Goal: Check status: Check status

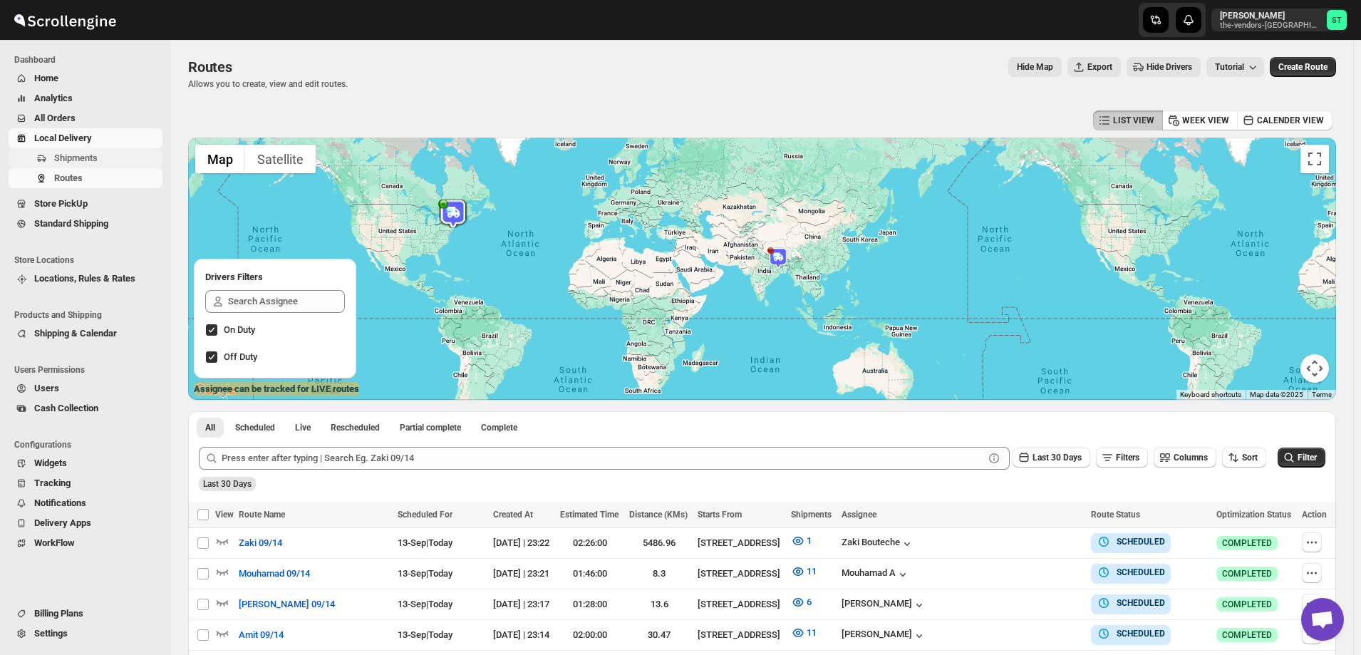
click at [71, 160] on span "Shipments" at bounding box center [75, 157] width 43 height 11
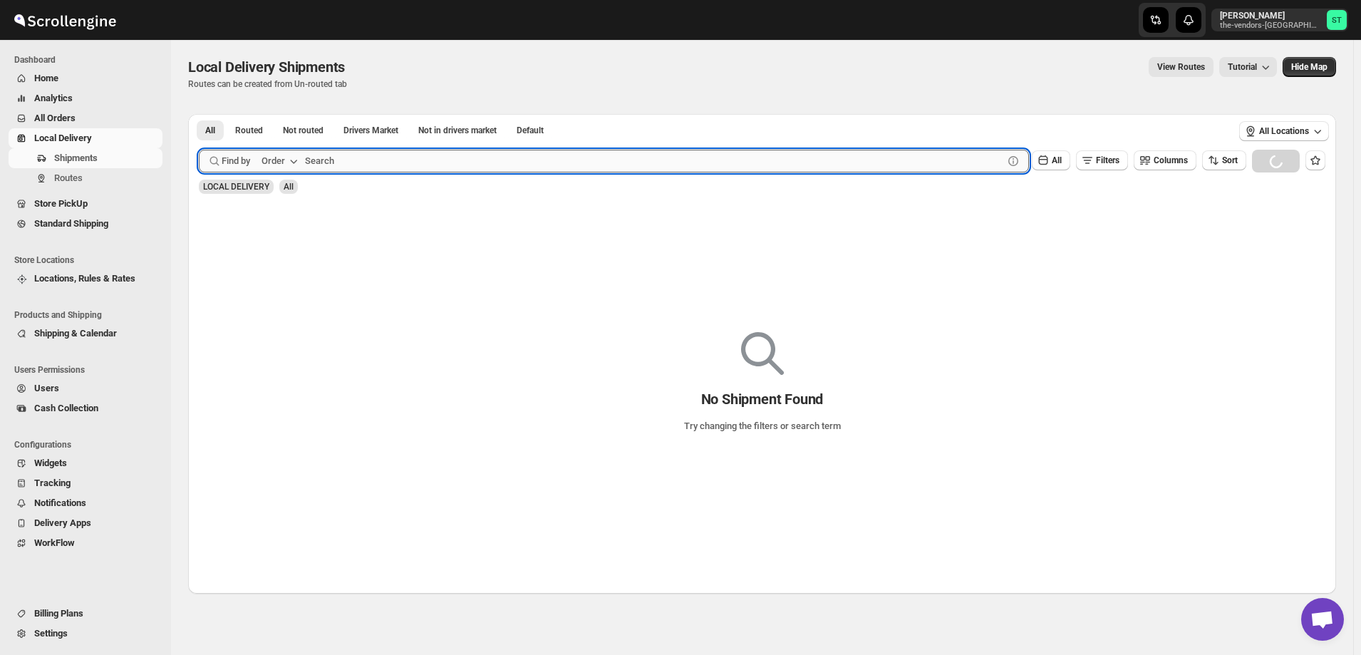
click at [328, 166] on input "text" at bounding box center [654, 161] width 698 height 23
paste input "63840"
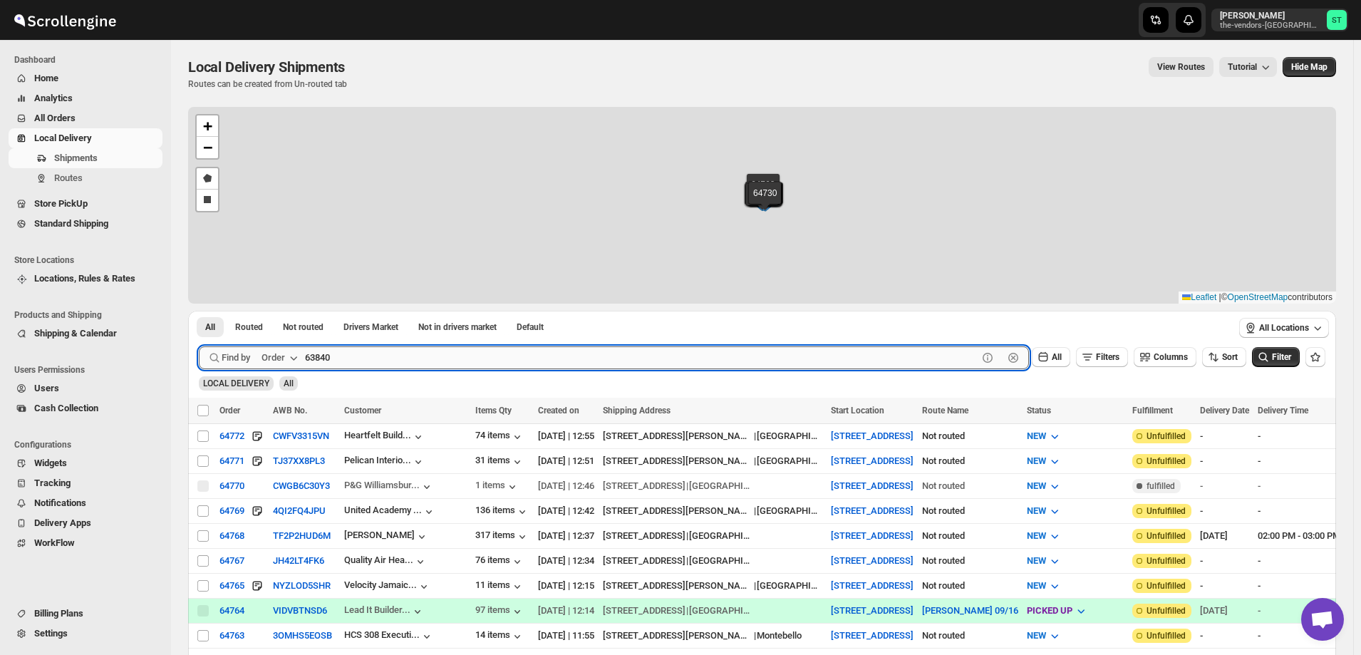
type input "63840"
click at [199, 311] on button "Submit" at bounding box center [219, 318] width 41 height 15
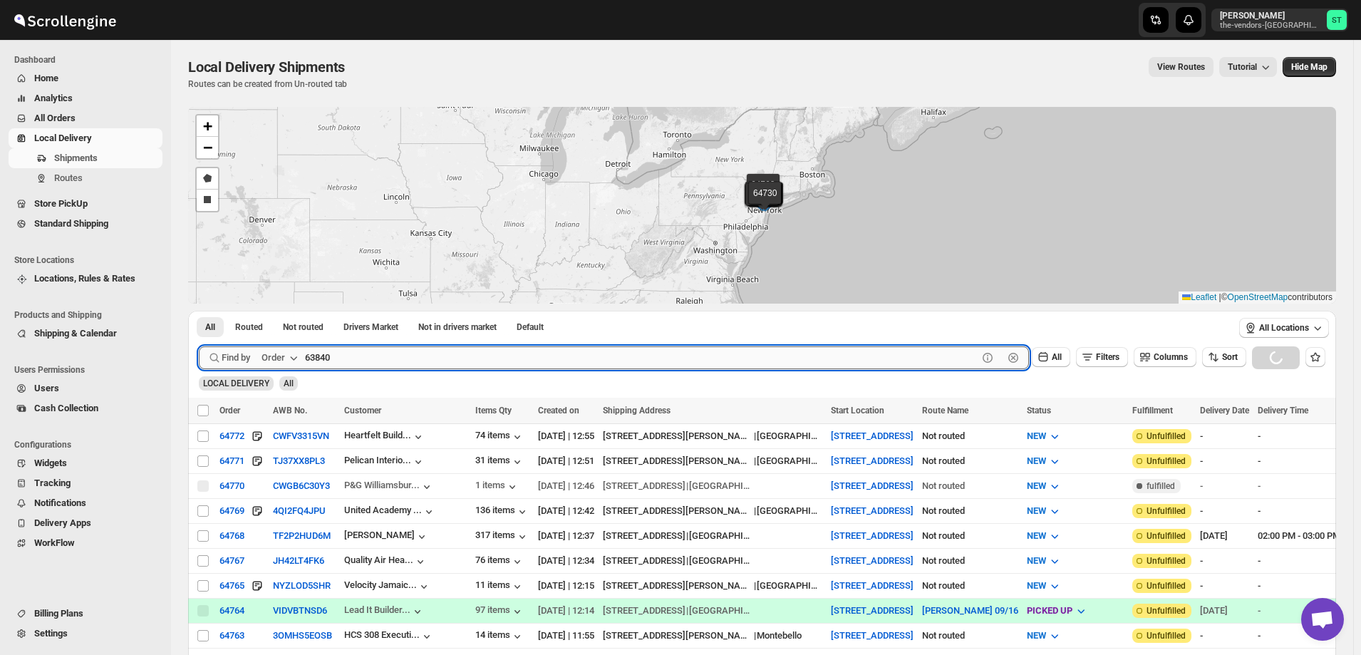
click at [341, 353] on input "63840" at bounding box center [641, 357] width 672 height 23
click at [199, 311] on button "Submit" at bounding box center [219, 318] width 41 height 15
drag, startPoint x: 341, startPoint y: 353, endPoint x: 289, endPoint y: 363, distance: 52.3
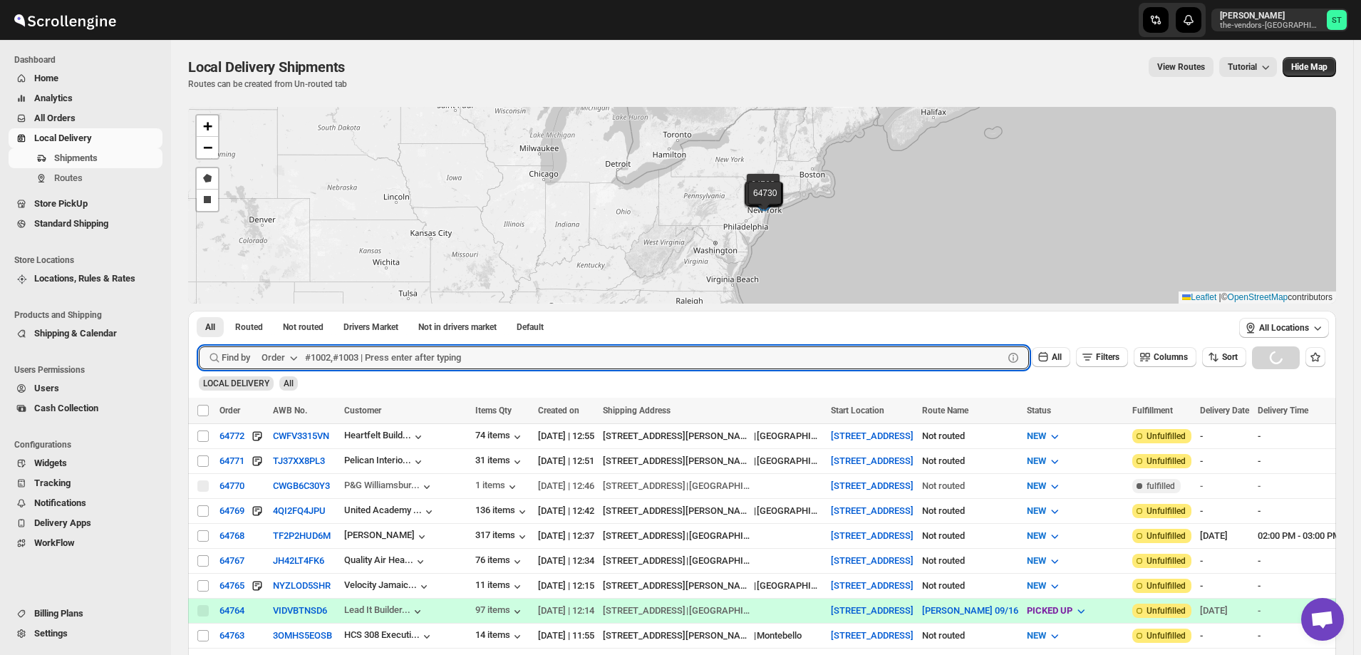
paste input "63840"
type input "63840"
click at [199, 311] on button "Submit" at bounding box center [219, 318] width 41 height 15
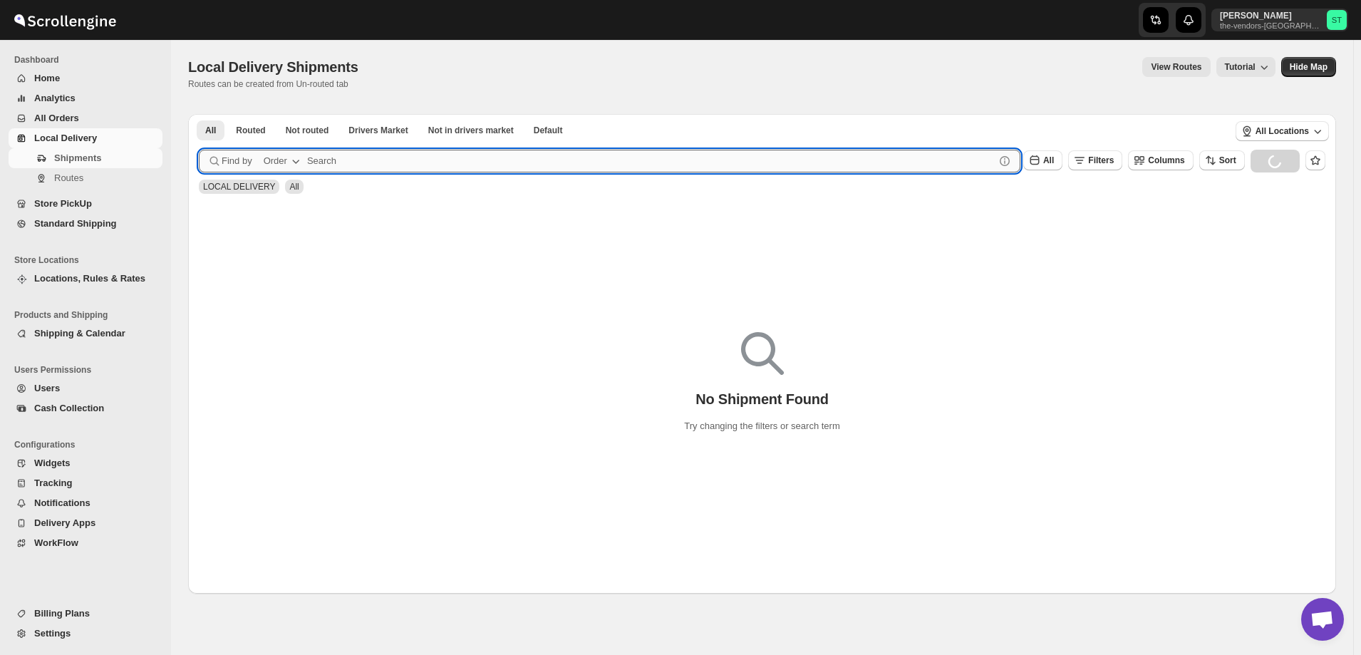
click at [355, 166] on input "text" at bounding box center [650, 161] width 687 height 23
paste input "63840"
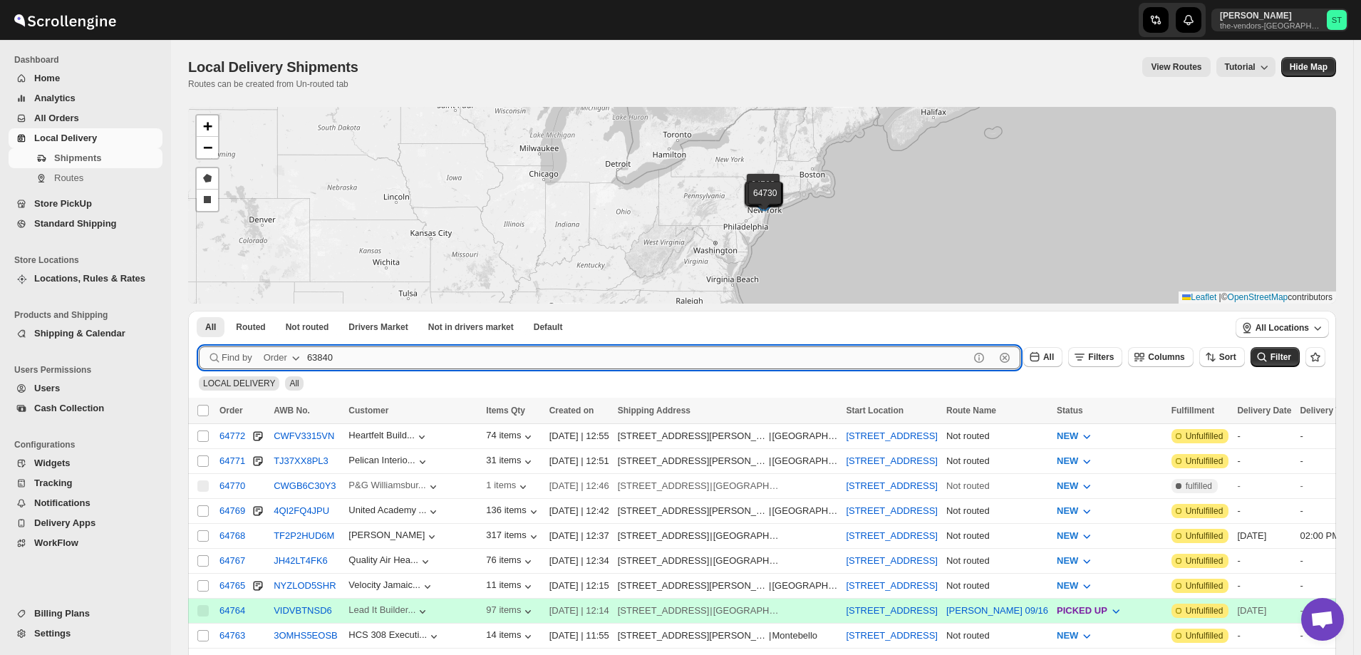
type input "63840"
click at [199, 311] on button "Submit" at bounding box center [219, 318] width 41 height 15
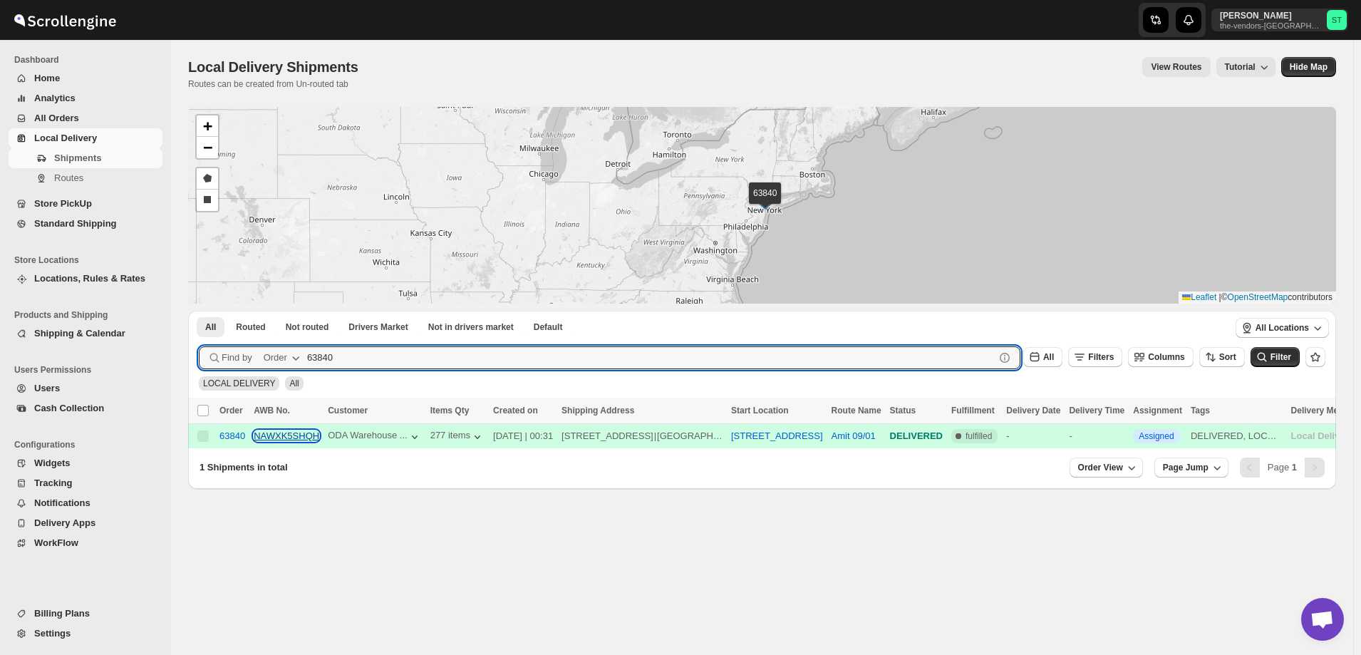
click at [293, 438] on button "NAWXK5SHQH" at bounding box center [287, 435] width 66 height 11
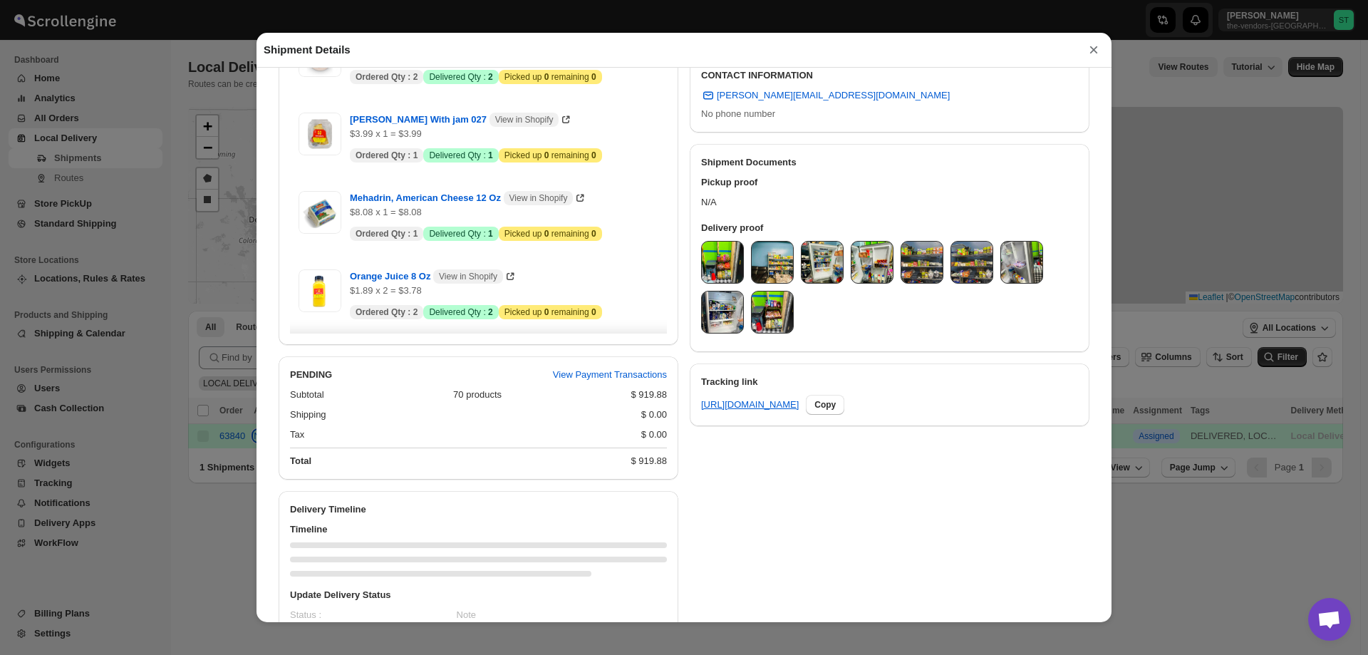
scroll to position [586, 0]
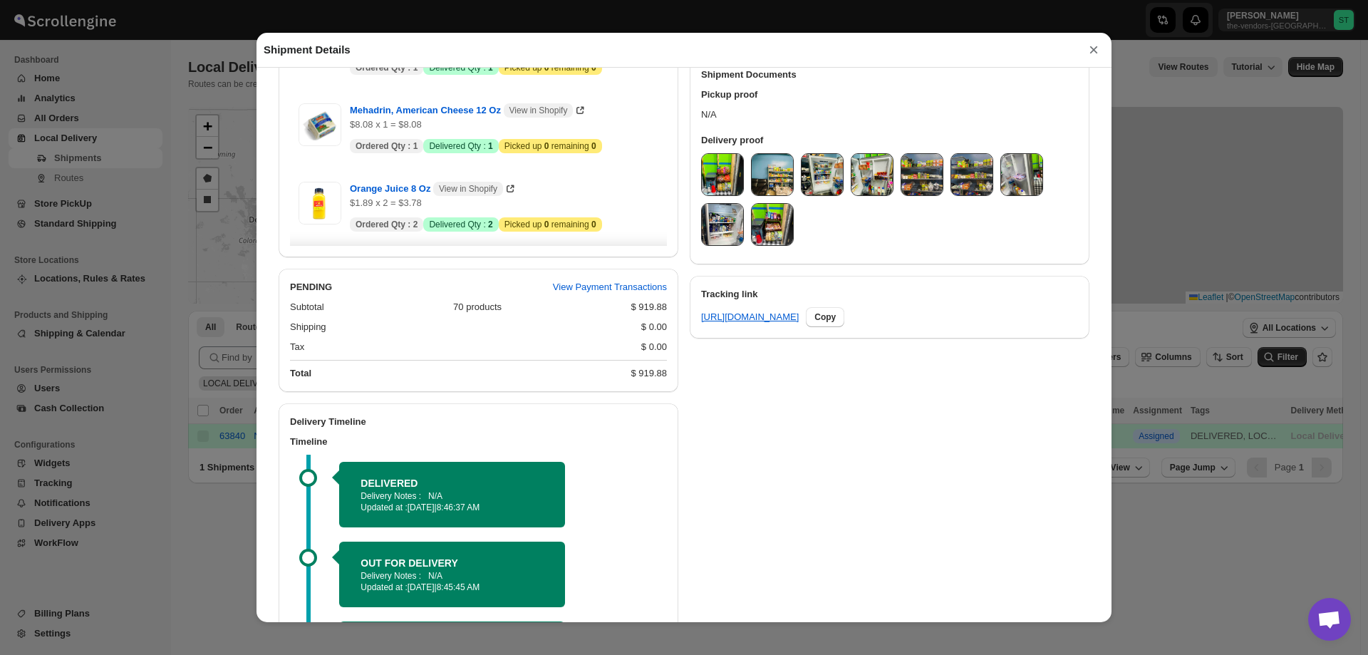
click at [727, 172] on img at bounding box center [722, 174] width 41 height 41
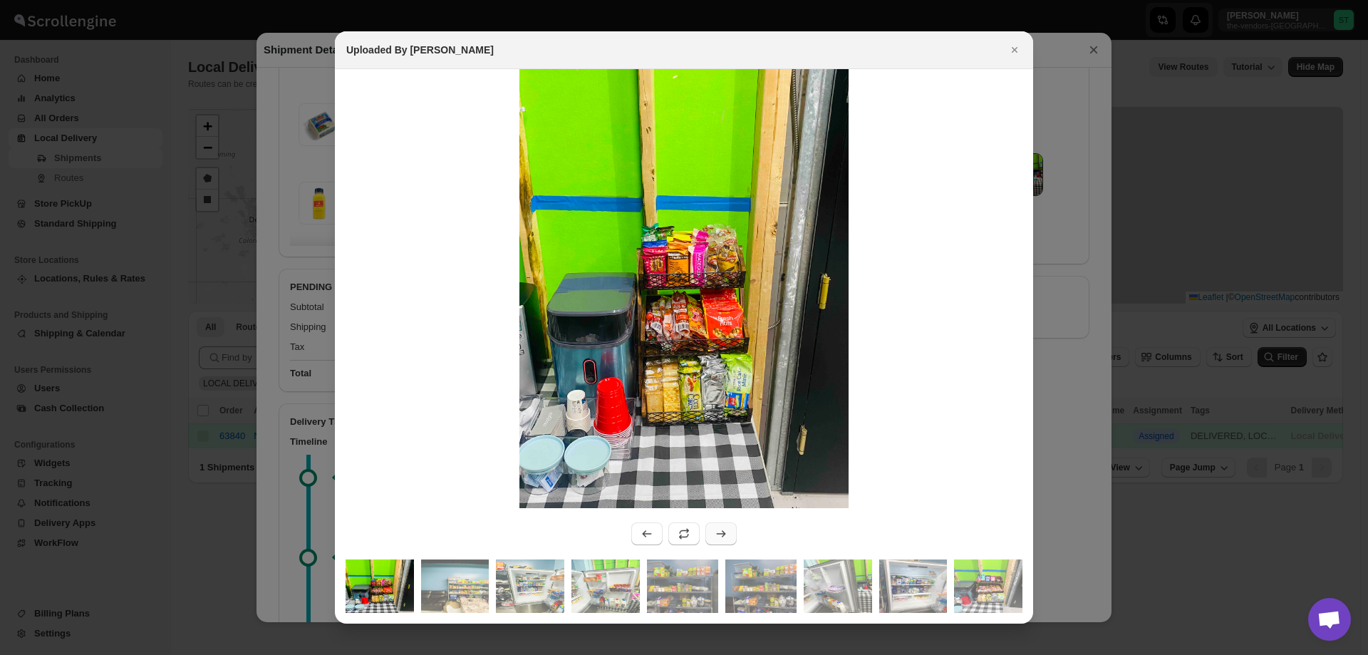
click at [719, 532] on icon ":r18o:" at bounding box center [721, 533] width 14 height 14
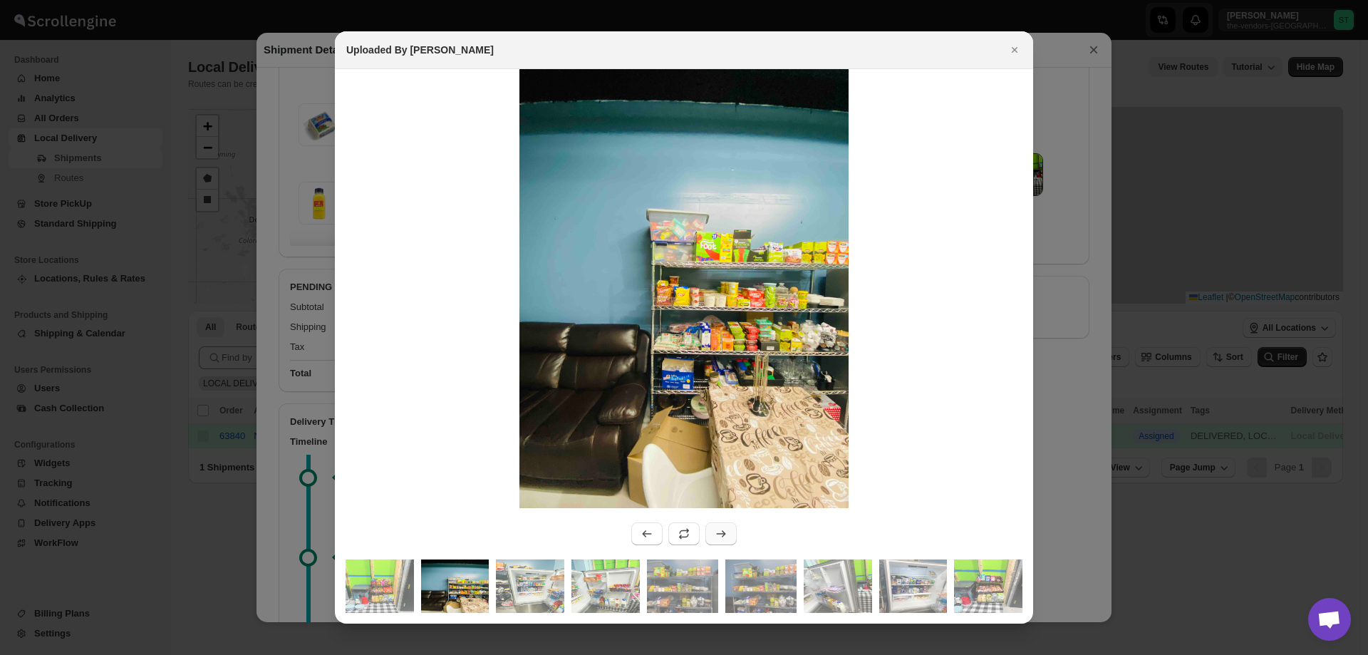
click at [717, 532] on icon ":r18o:" at bounding box center [721, 533] width 14 height 14
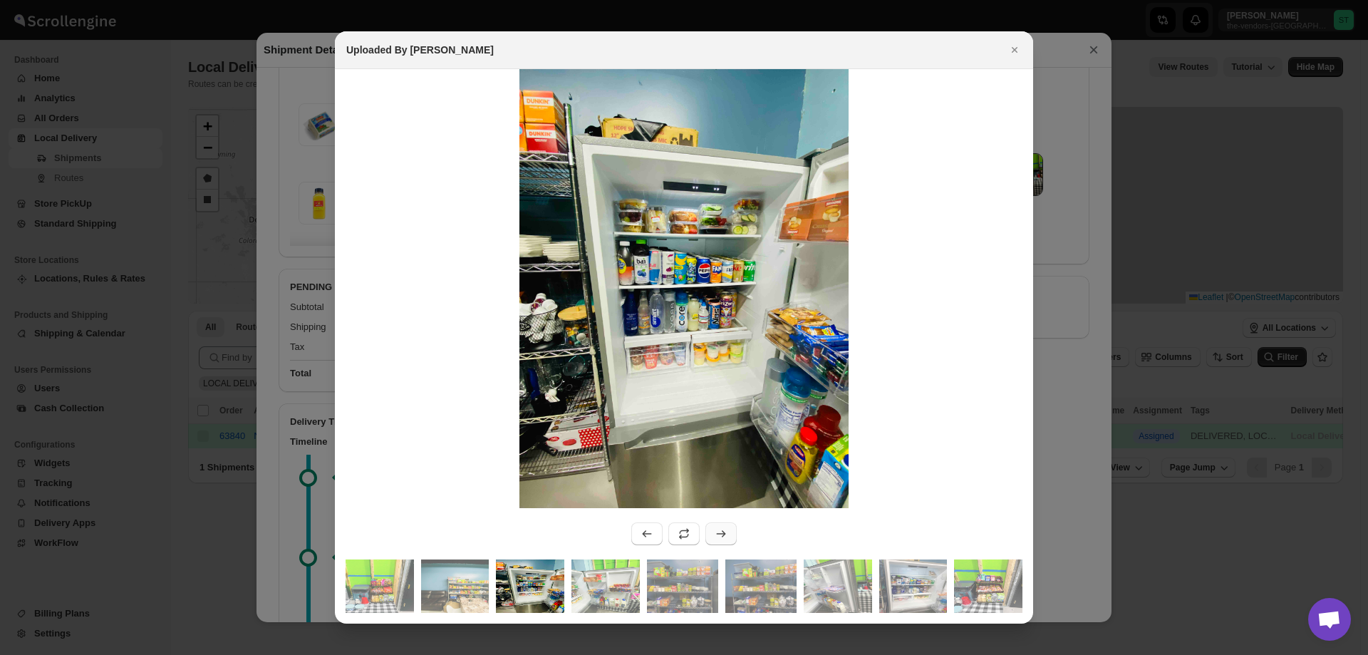
click at [717, 531] on icon ":r18o:" at bounding box center [721, 533] width 14 height 14
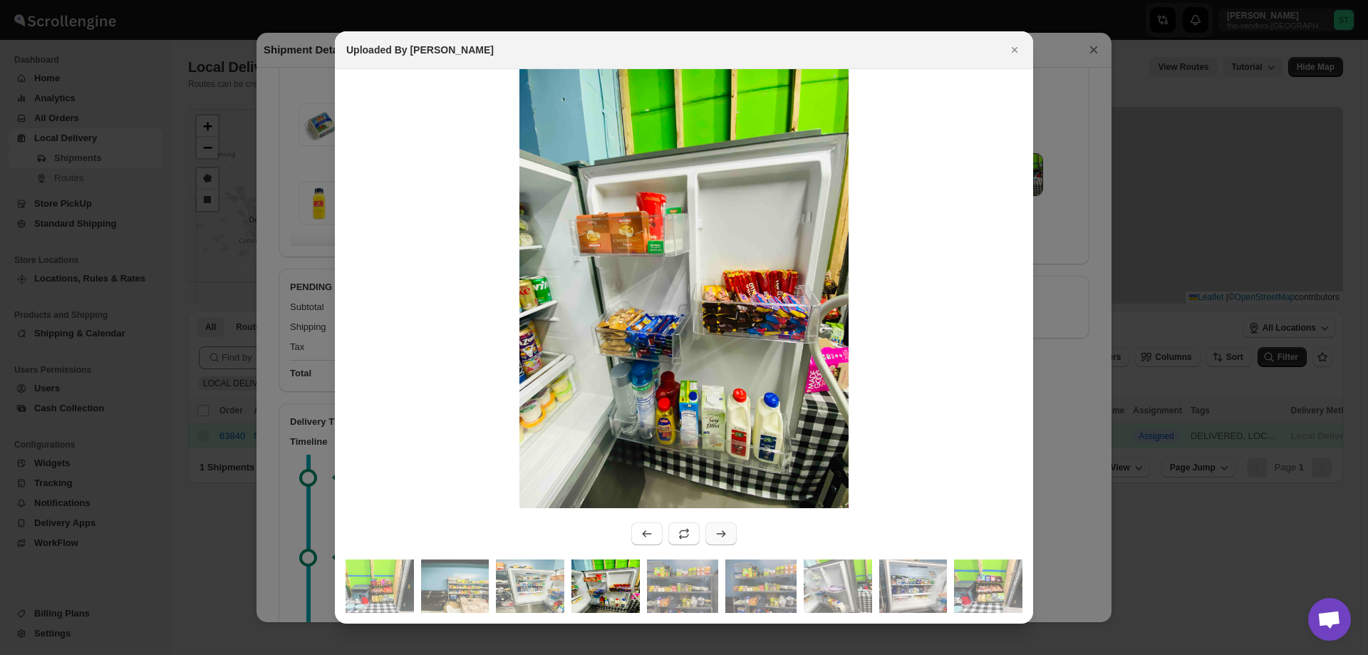
click at [715, 539] on icon ":r18o:" at bounding box center [721, 533] width 14 height 14
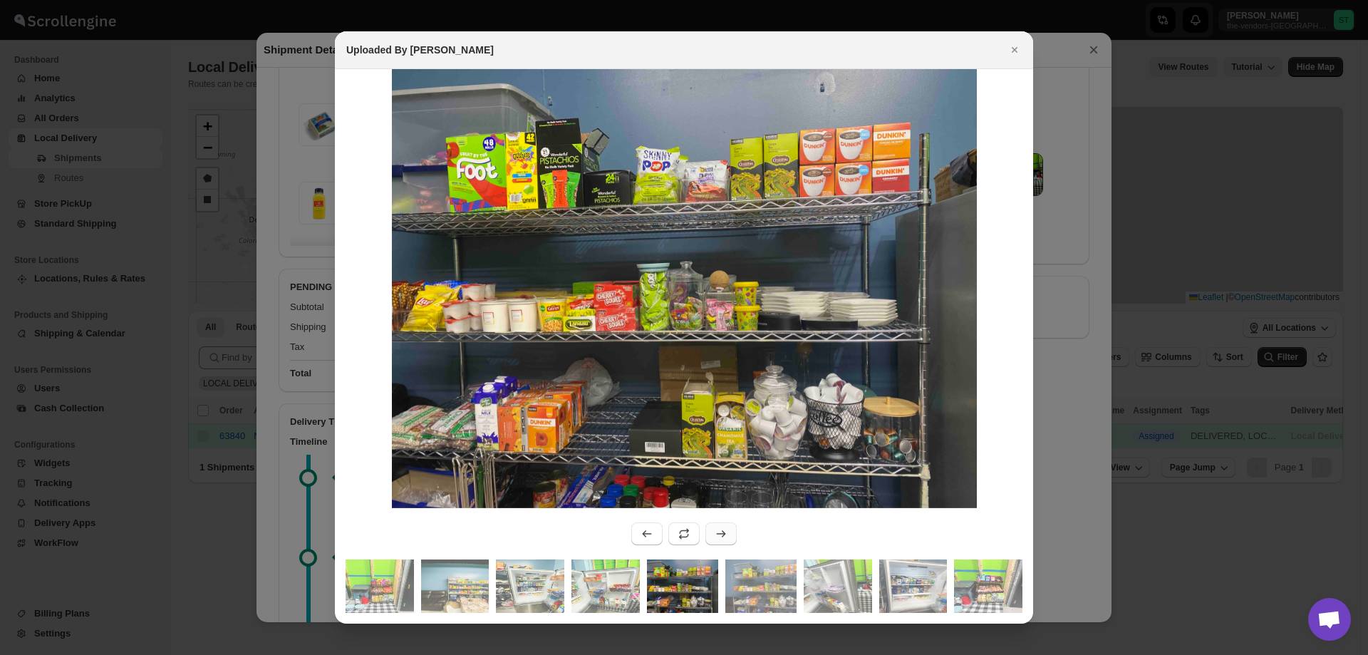
click at [720, 541] on button ":r18o:" at bounding box center [720, 533] width 31 height 23
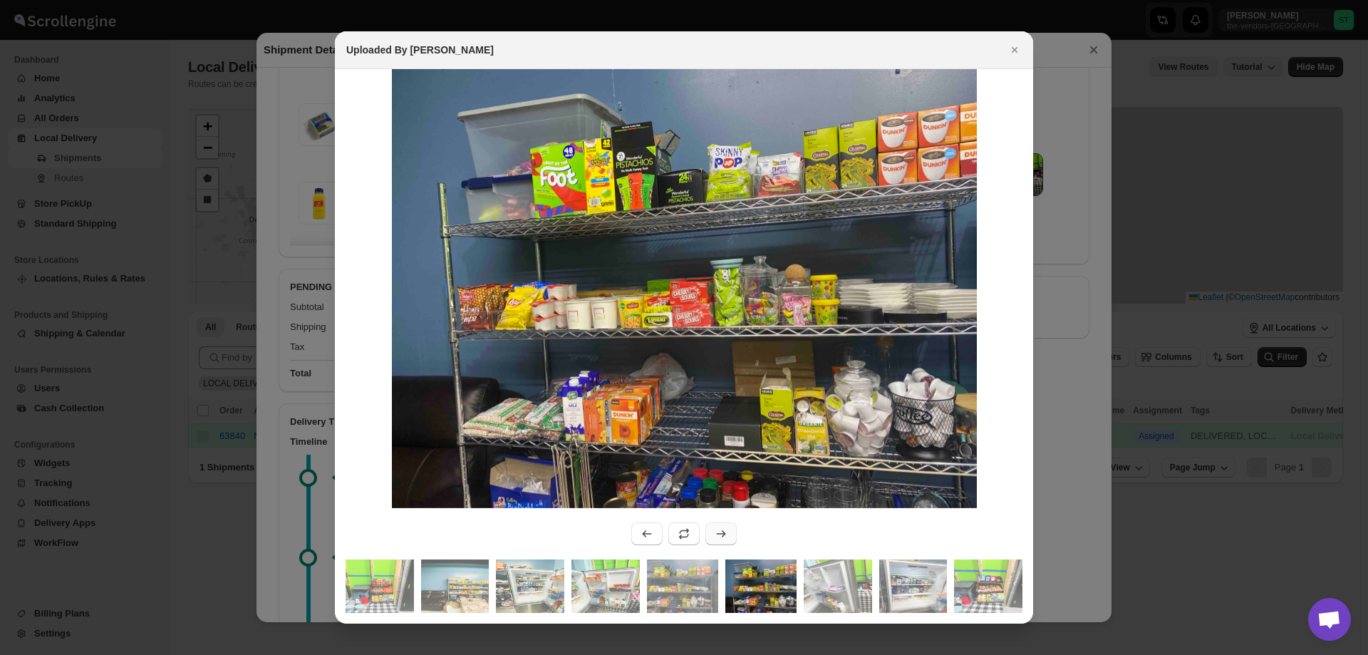
click at [720, 541] on button ":r18o:" at bounding box center [720, 533] width 31 height 23
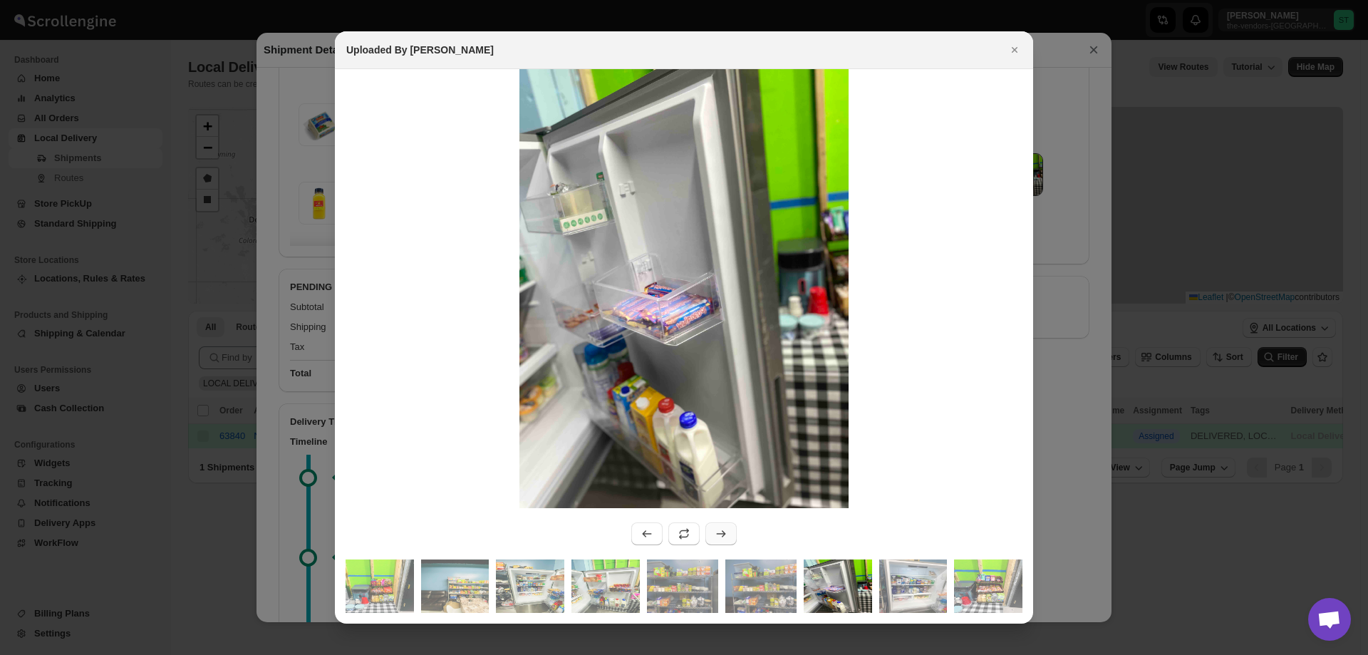
click at [720, 541] on button ":r18o:" at bounding box center [720, 533] width 31 height 23
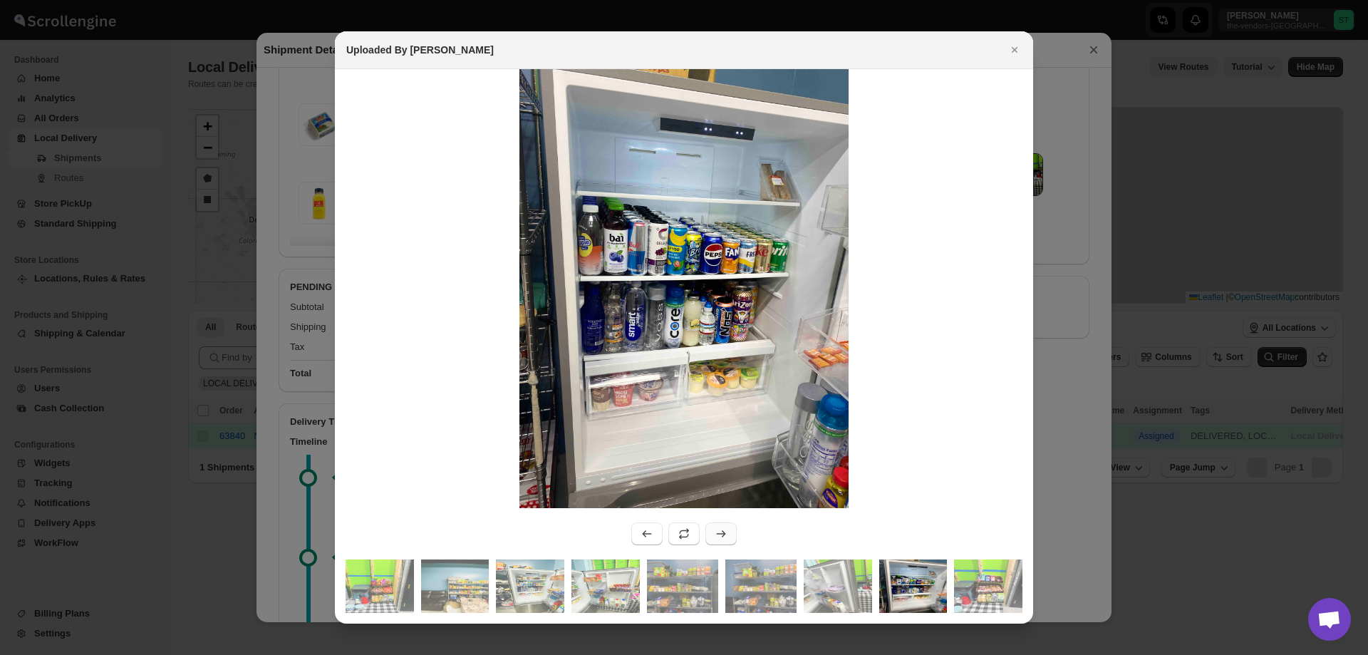
click at [721, 541] on button ":r18o:" at bounding box center [720, 533] width 31 height 23
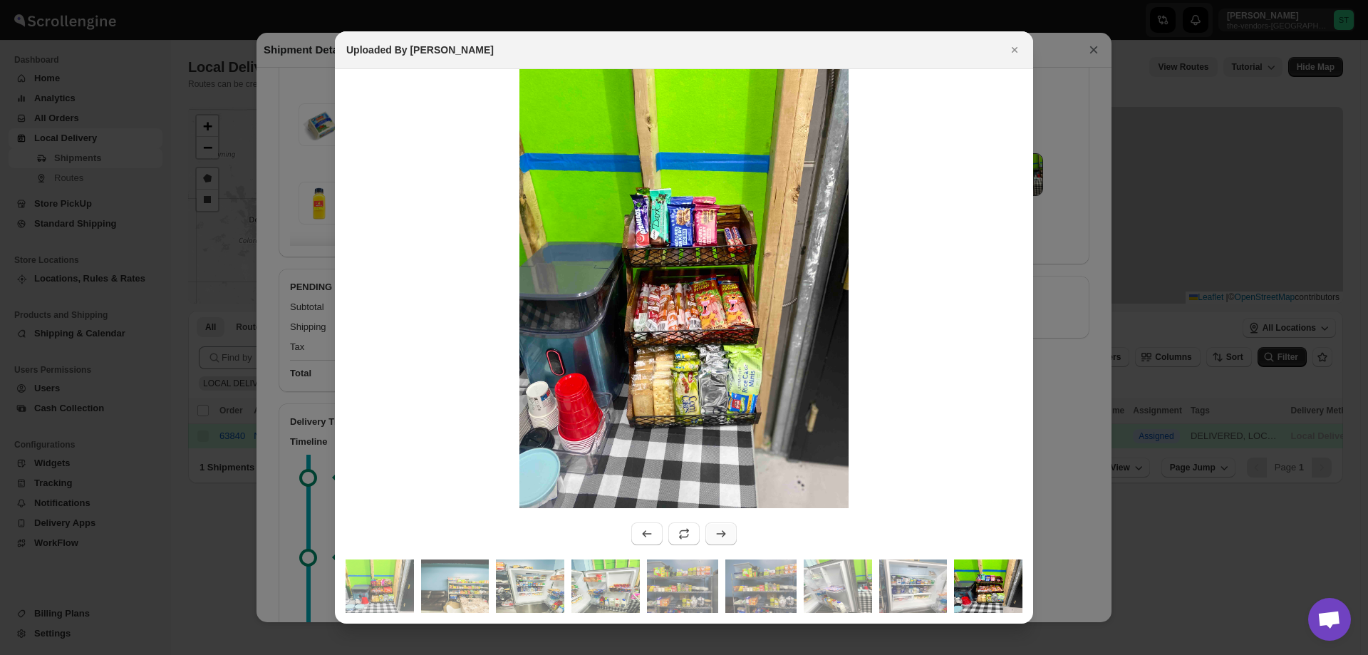
click at [722, 541] on button ":r18o:" at bounding box center [720, 533] width 31 height 23
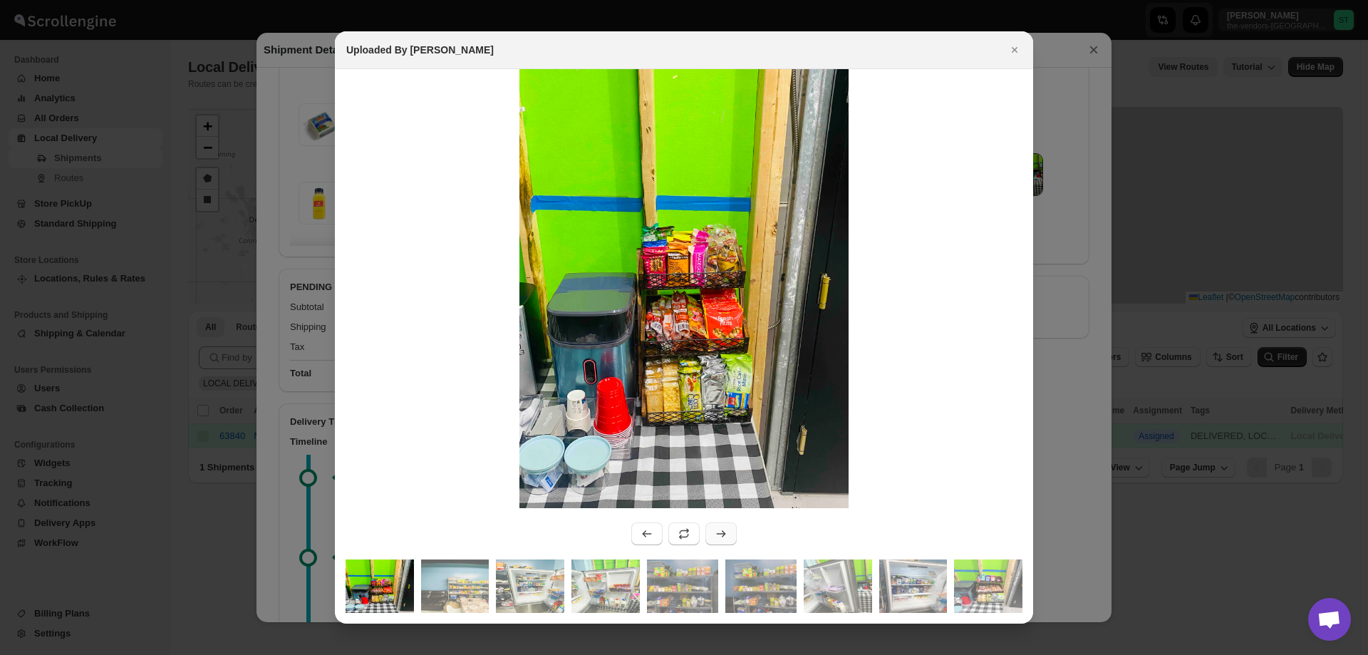
click at [722, 532] on icon ":r18o:" at bounding box center [721, 533] width 14 height 14
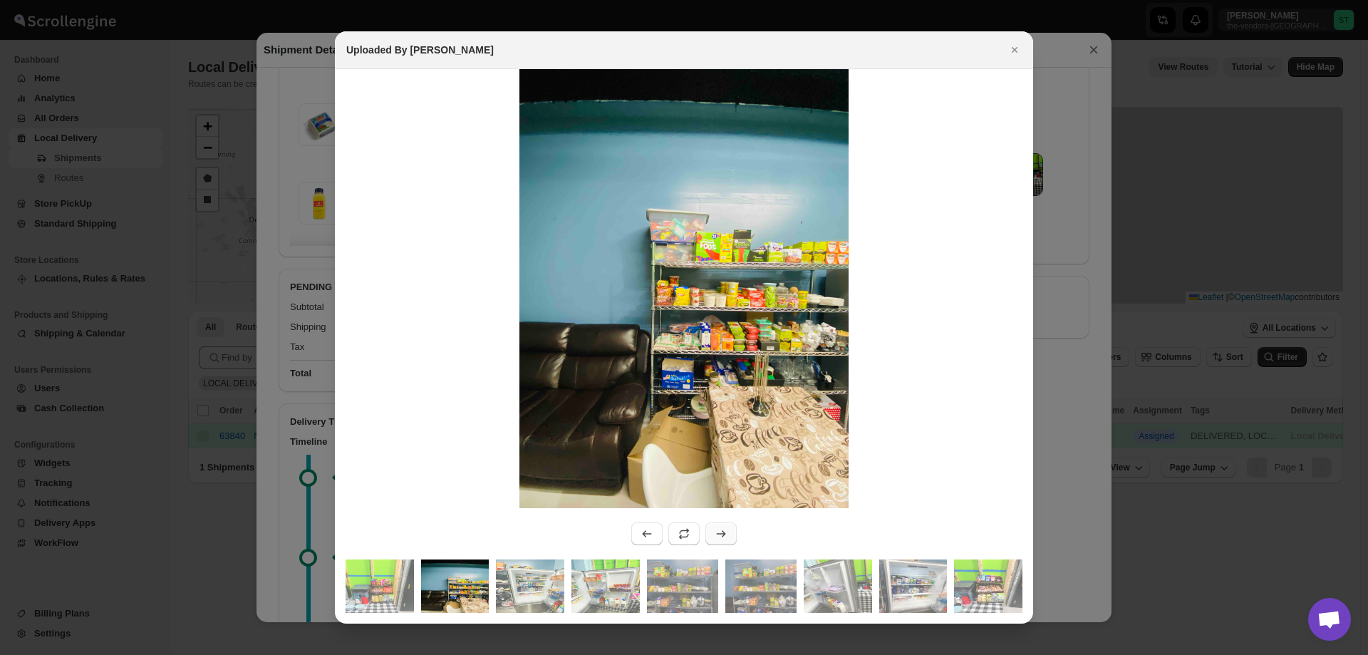
click at [714, 529] on icon ":r18o:" at bounding box center [721, 533] width 14 height 14
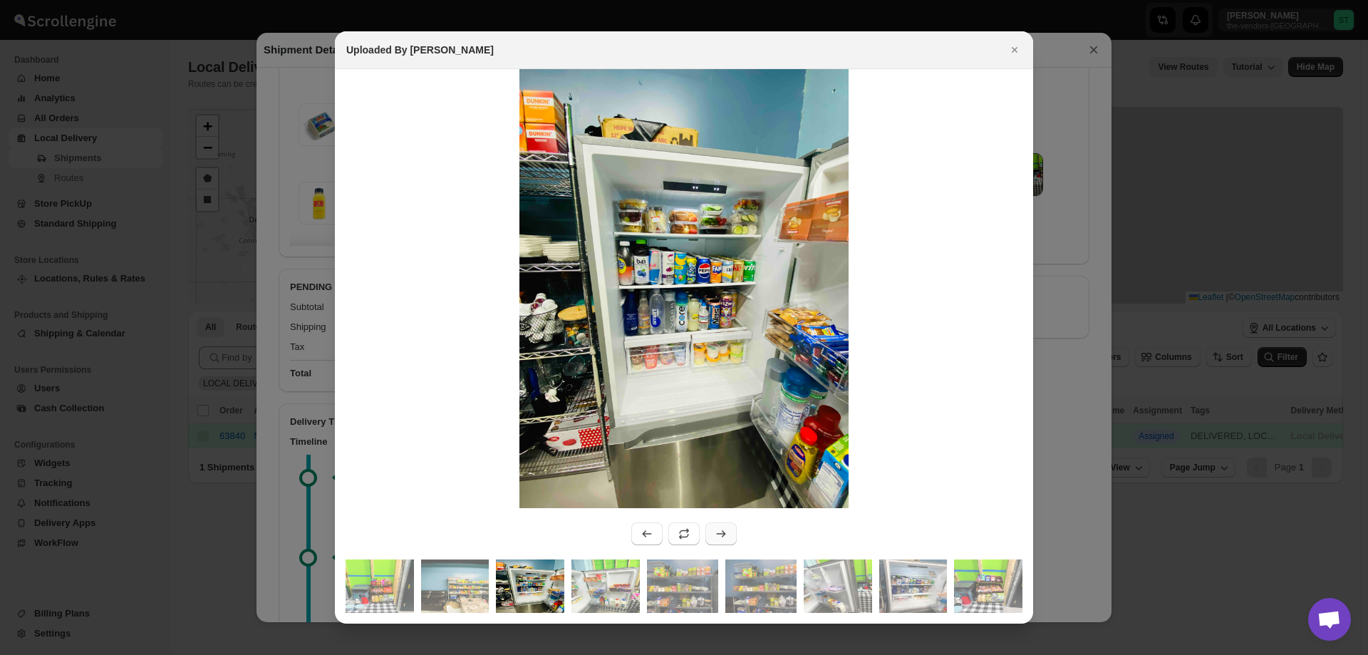
click at [722, 532] on icon ":r18o:" at bounding box center [721, 533] width 14 height 14
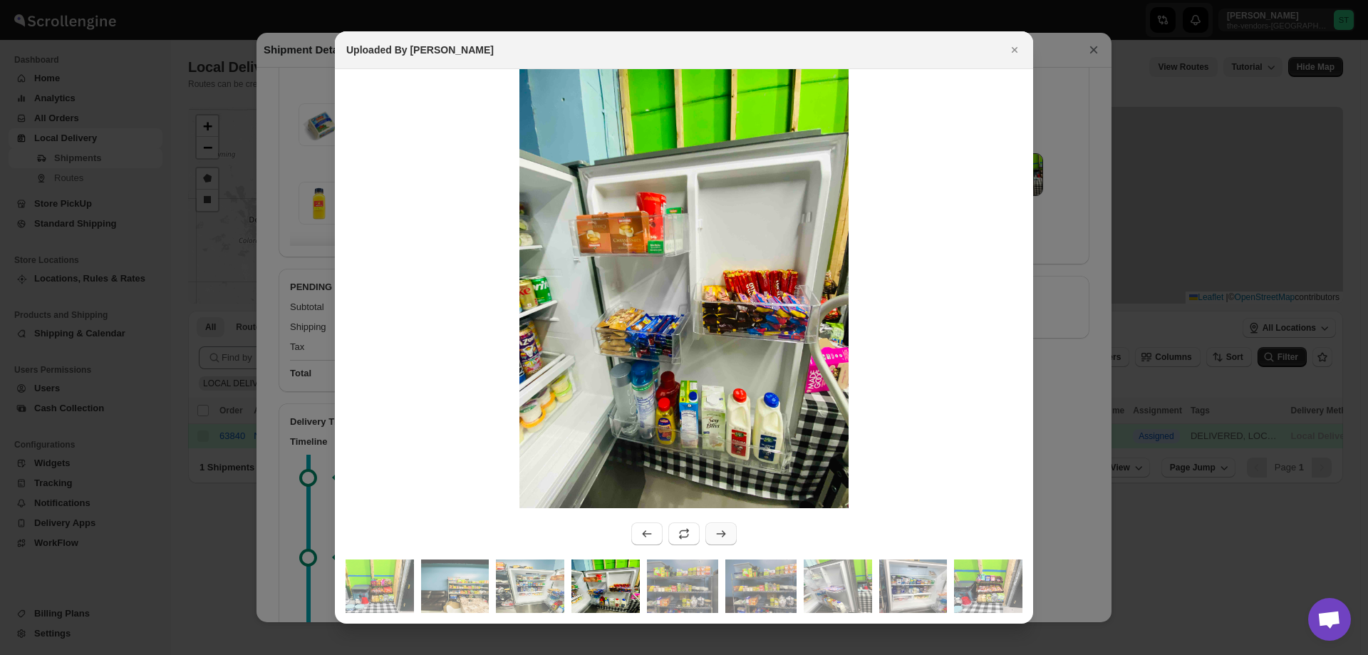
click at [720, 531] on icon ":r18o:" at bounding box center [721, 533] width 14 height 14
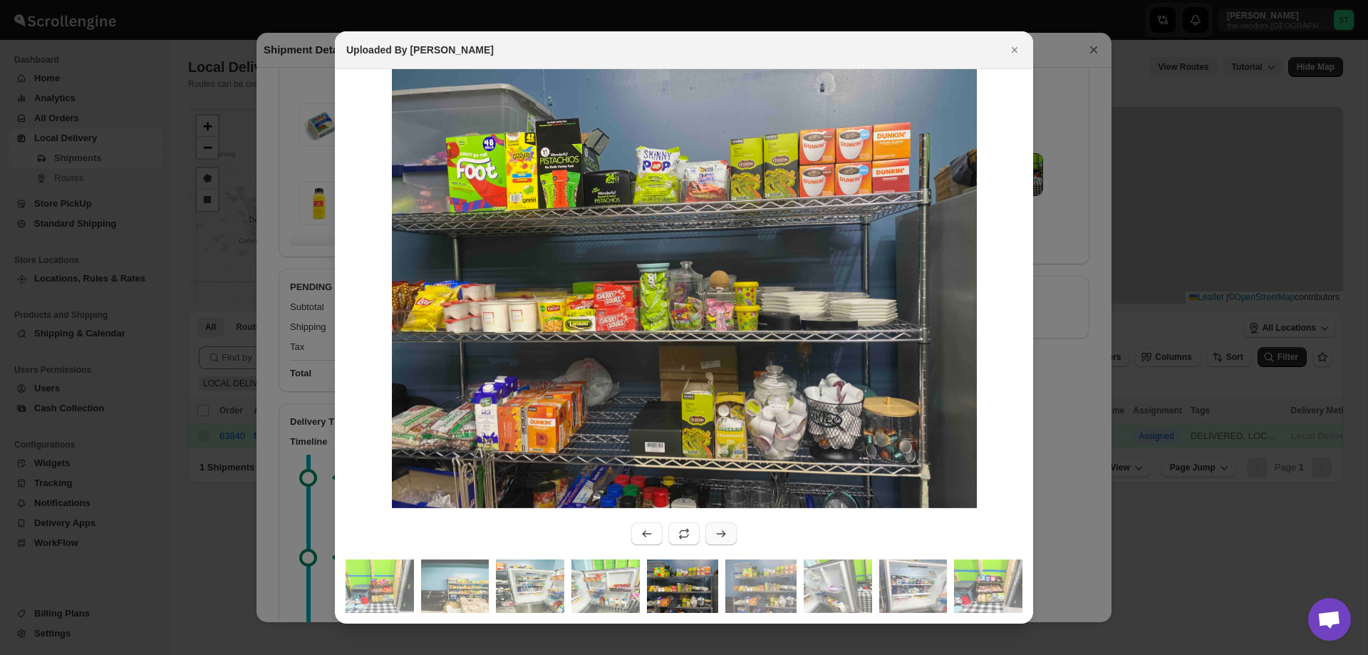
click at [720, 531] on icon ":r18o:" at bounding box center [721, 533] width 14 height 14
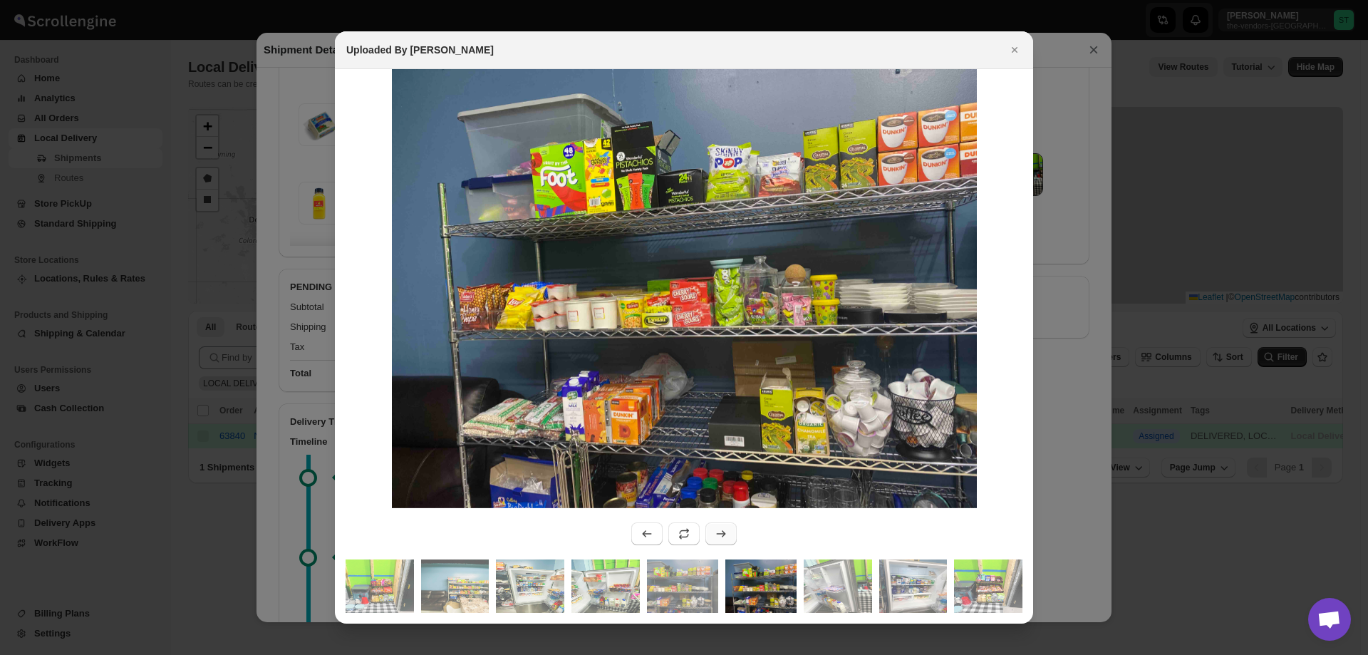
click at [719, 530] on icon ":r18o:" at bounding box center [721, 533] width 14 height 14
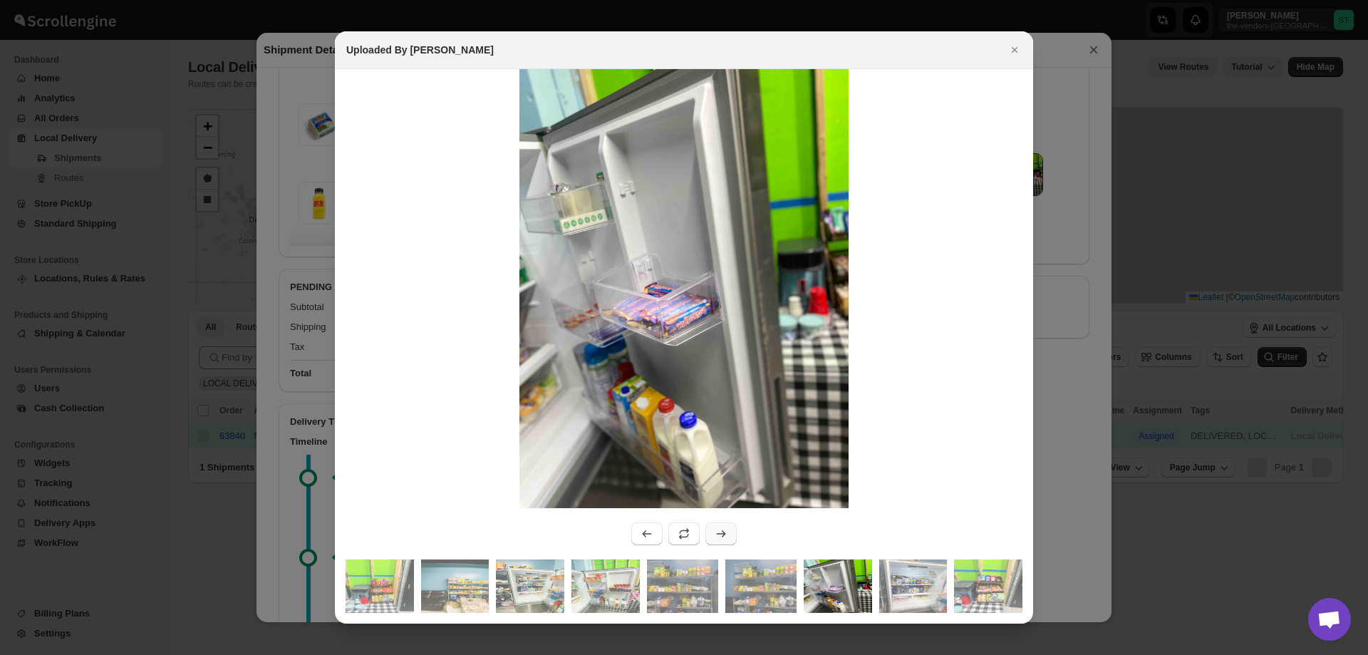
click at [719, 530] on icon ":r18o:" at bounding box center [721, 533] width 14 height 14
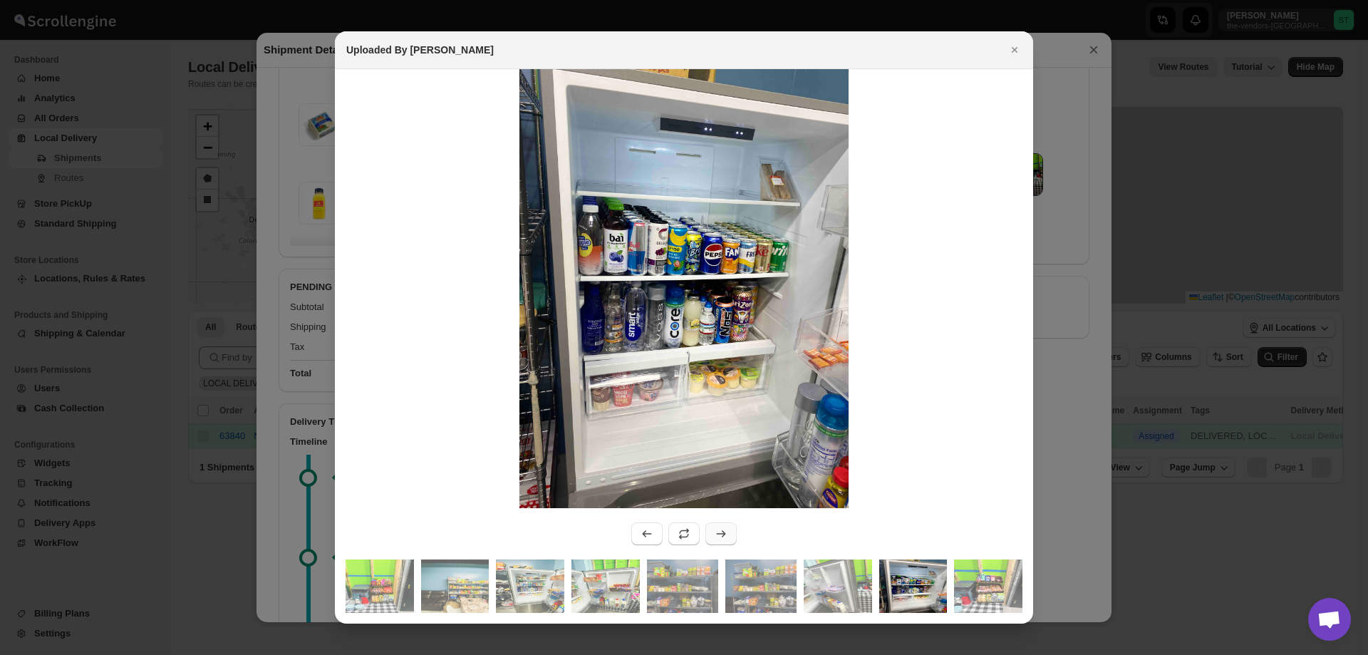
click at [719, 530] on icon ":r18o:" at bounding box center [721, 533] width 14 height 14
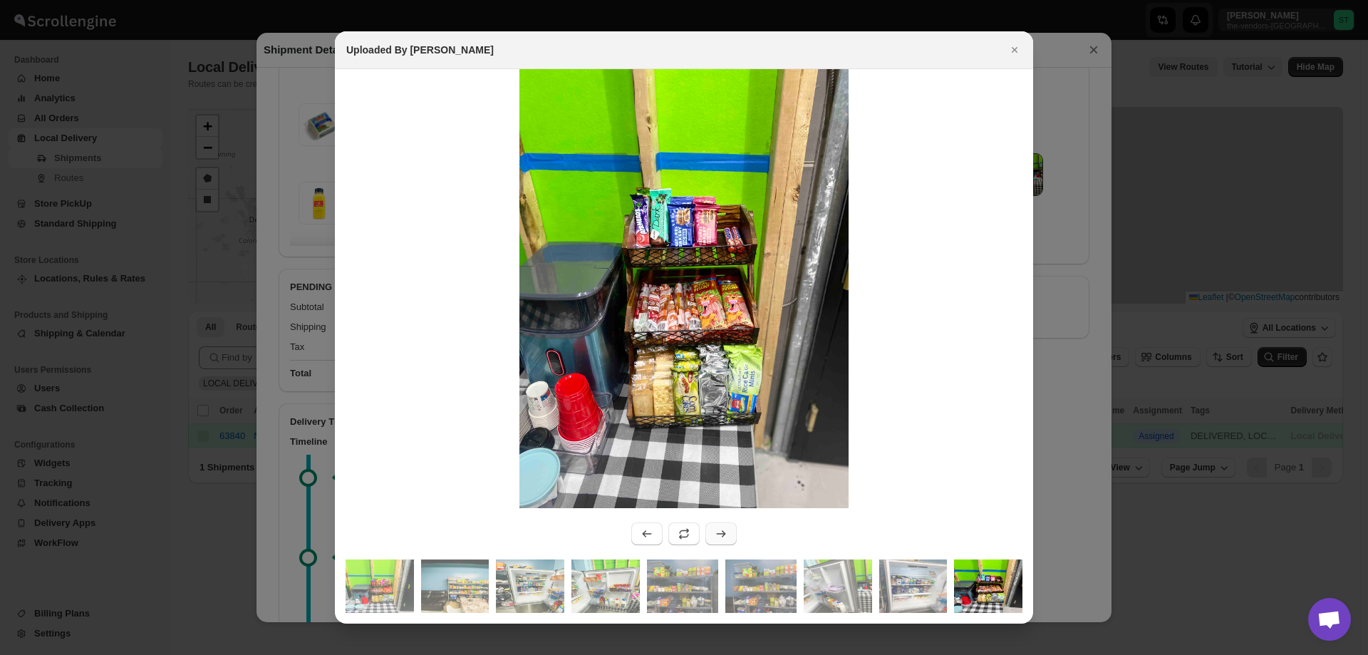
click at [715, 530] on icon ":r18o:" at bounding box center [721, 533] width 14 height 14
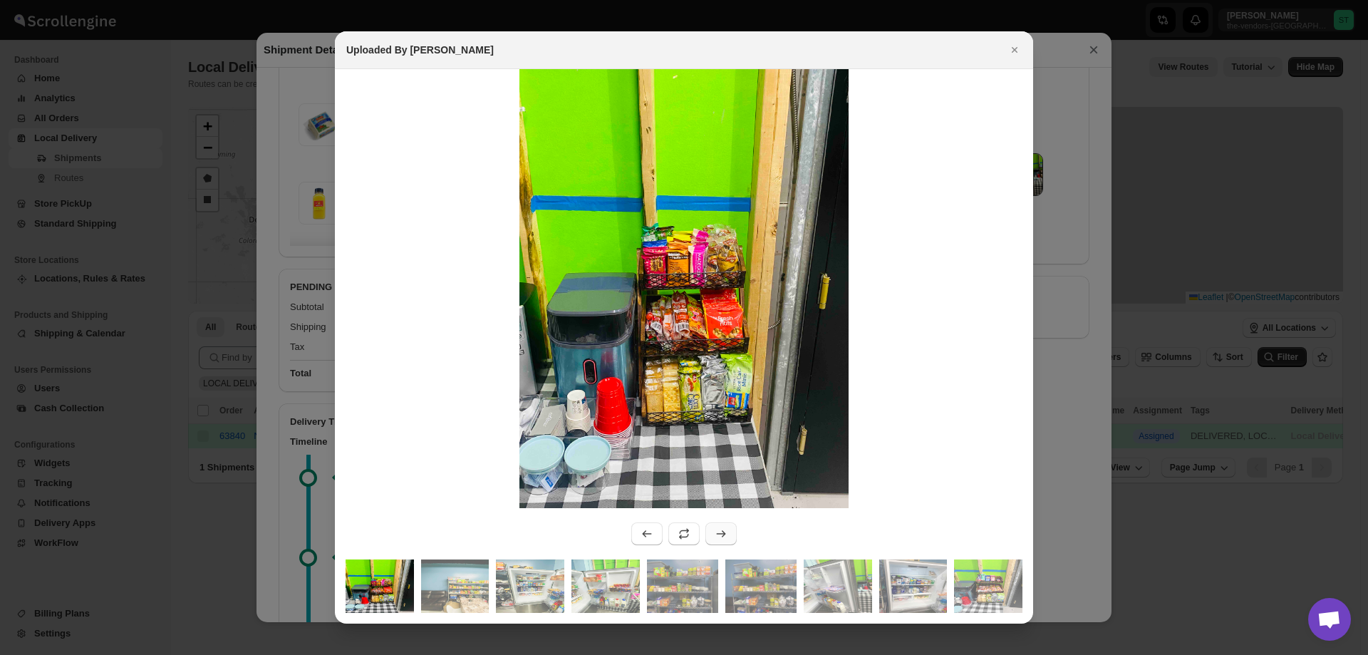
click at [724, 539] on icon ":r18o:" at bounding box center [721, 533] width 14 height 14
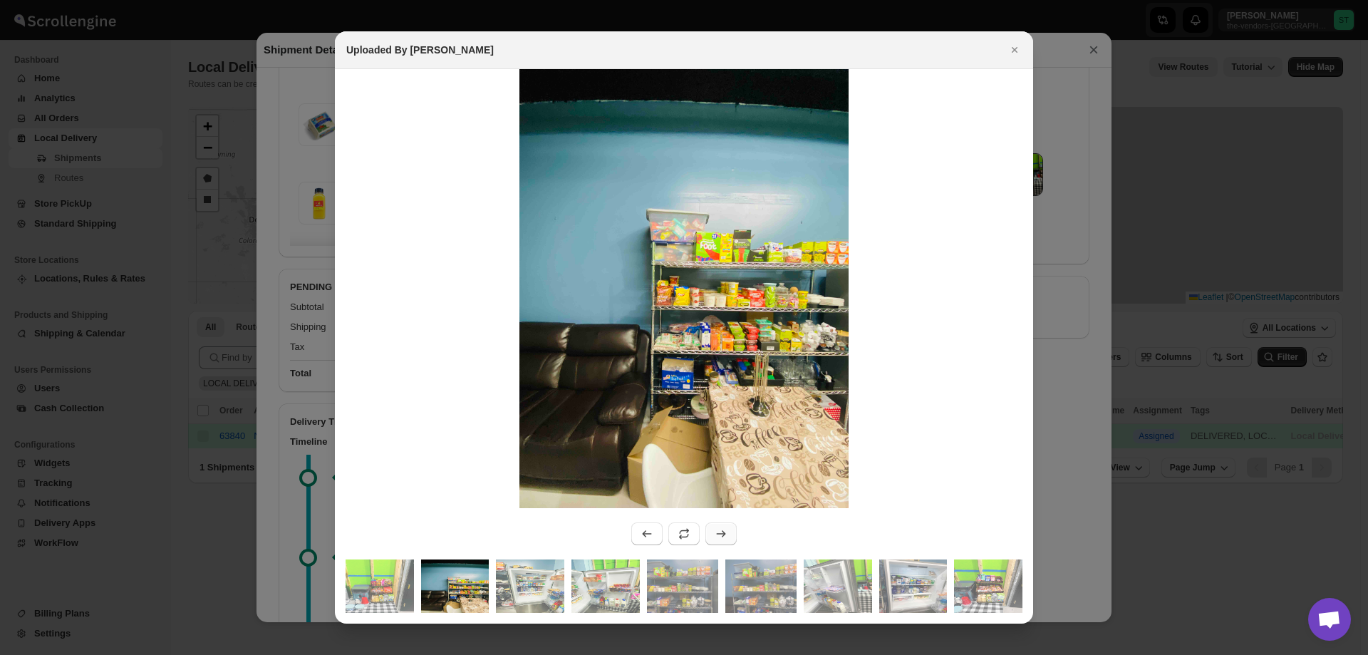
click at [726, 536] on icon ":r18o:" at bounding box center [721, 533] width 14 height 14
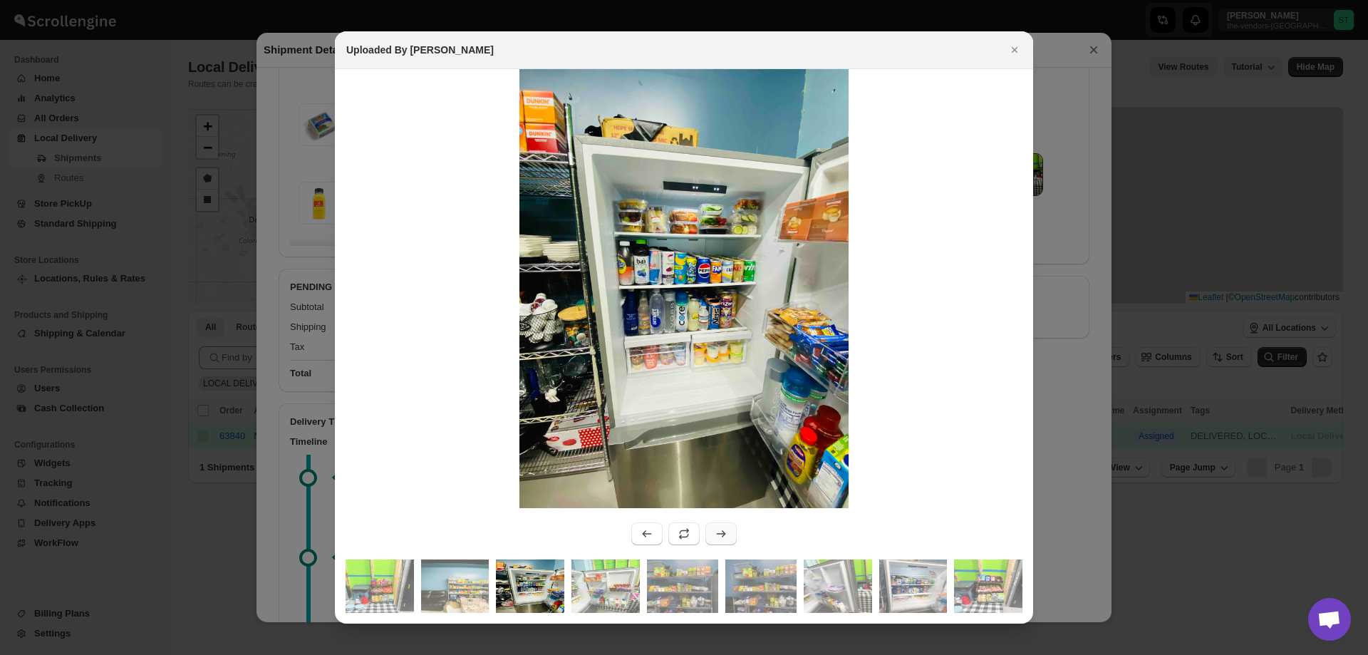
click at [726, 536] on icon ":r18o:" at bounding box center [721, 533] width 14 height 14
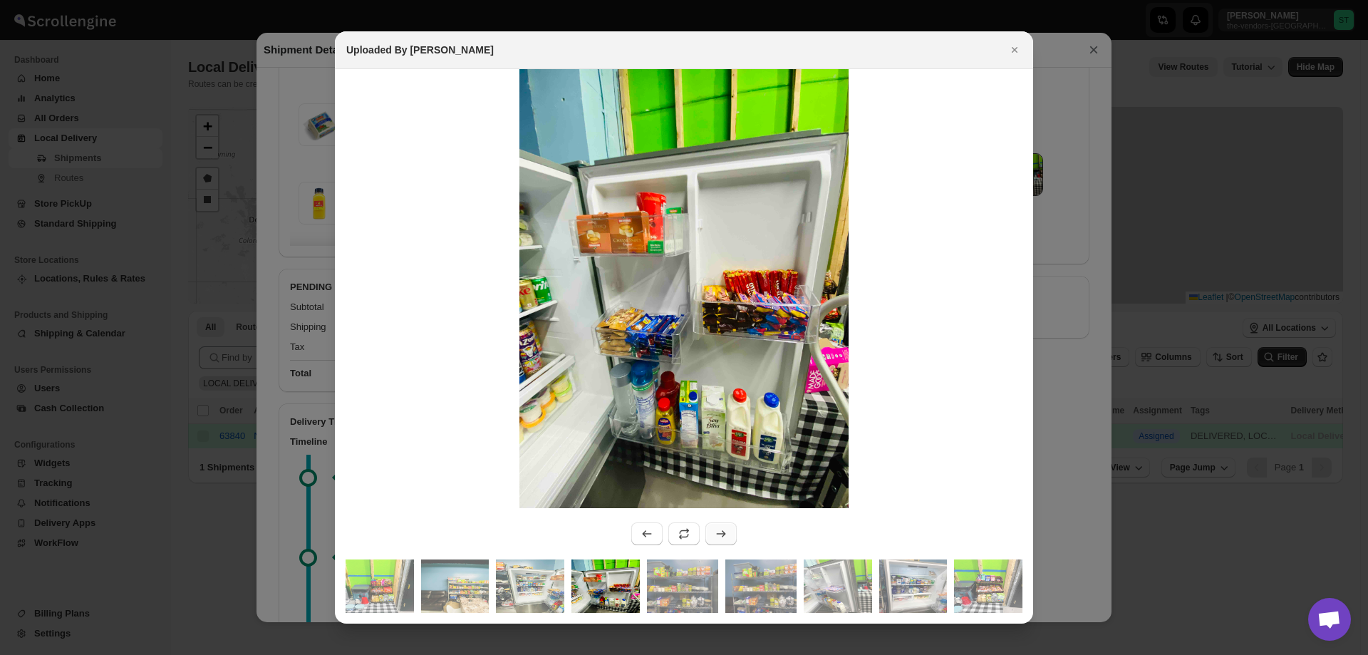
click at [726, 536] on icon ":r18o:" at bounding box center [721, 533] width 14 height 14
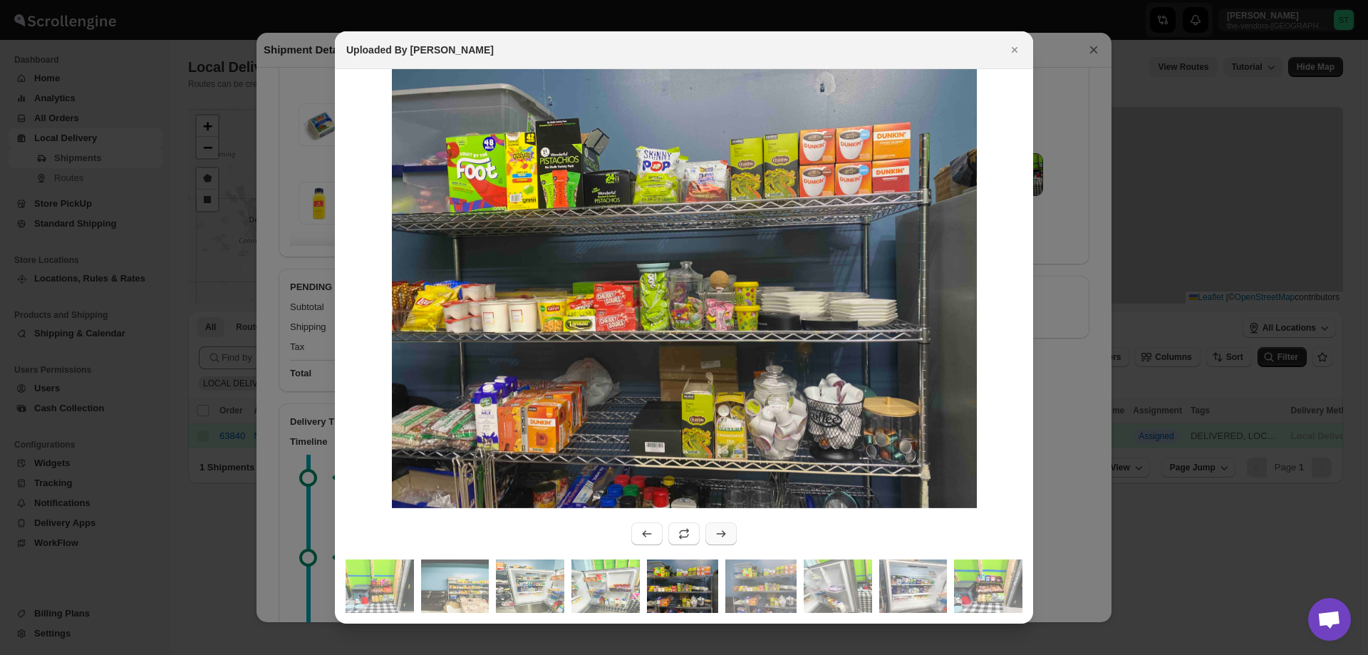
click at [726, 536] on icon ":r18o:" at bounding box center [721, 533] width 14 height 14
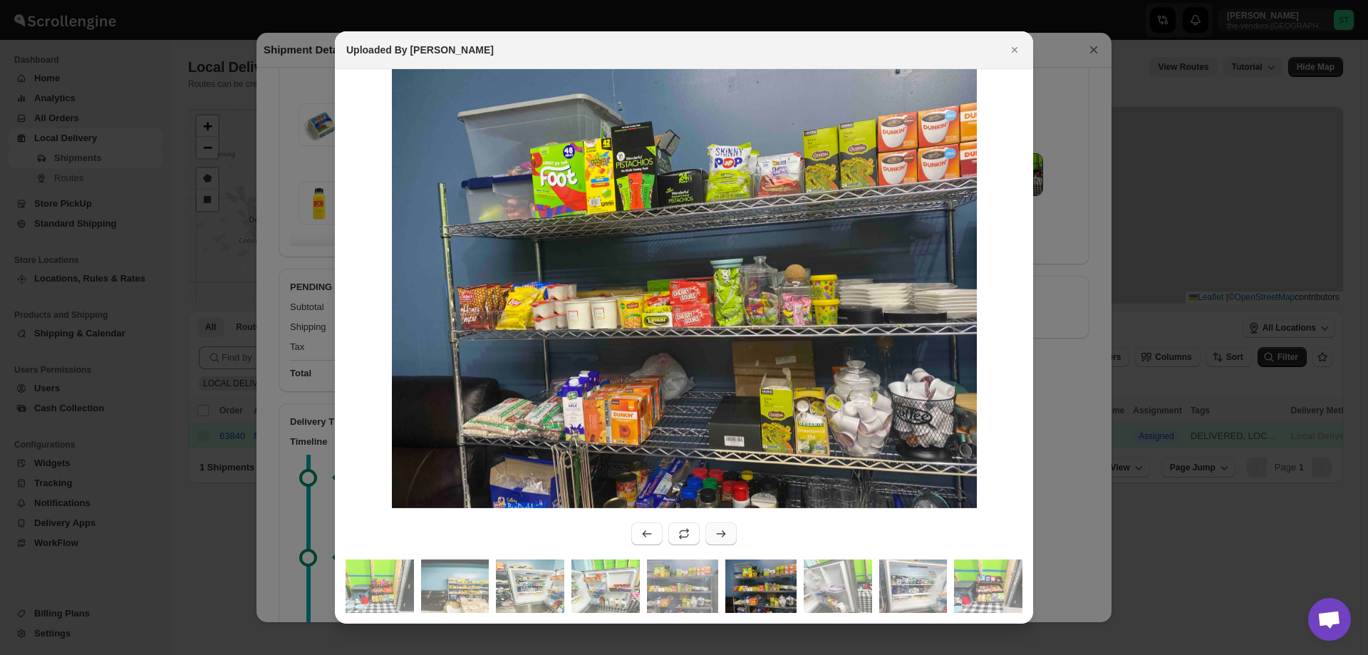
click at [726, 536] on icon ":r18o:" at bounding box center [721, 533] width 14 height 14
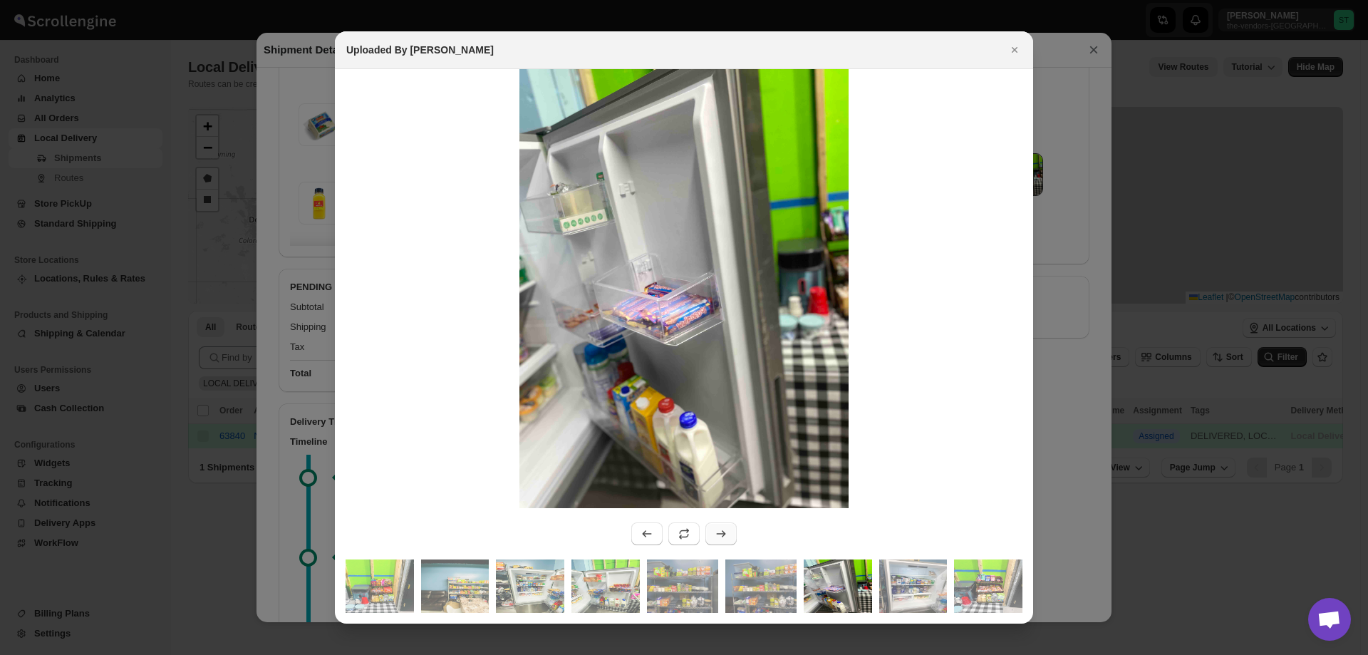
click at [726, 536] on icon ":r18o:" at bounding box center [721, 533] width 14 height 14
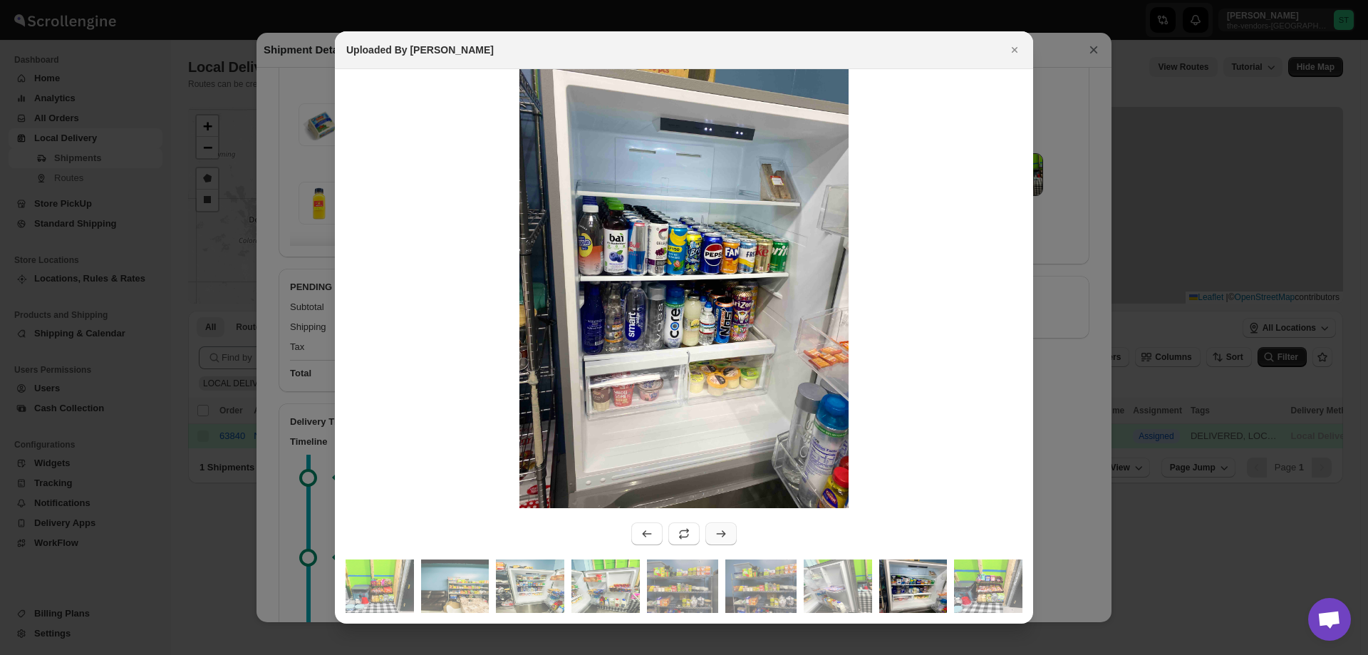
click at [721, 536] on icon ":r18o:" at bounding box center [721, 533] width 14 height 14
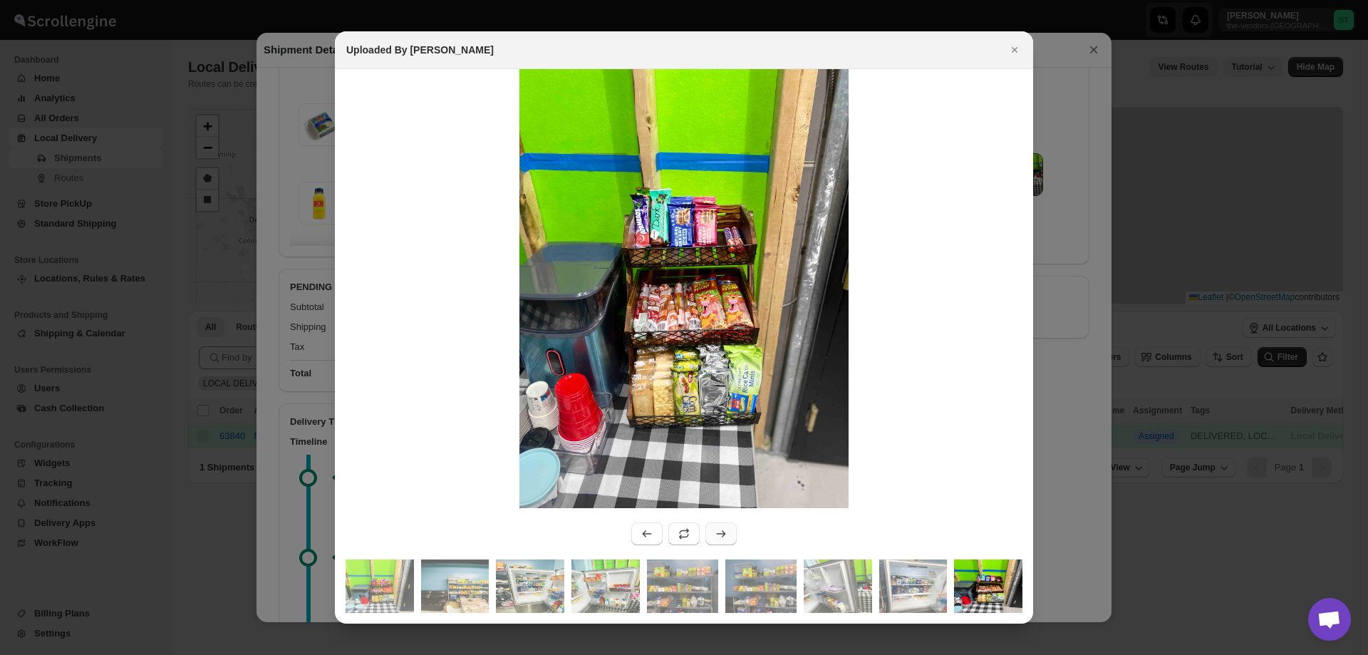
click at [721, 536] on icon ":r18o:" at bounding box center [721, 533] width 14 height 14
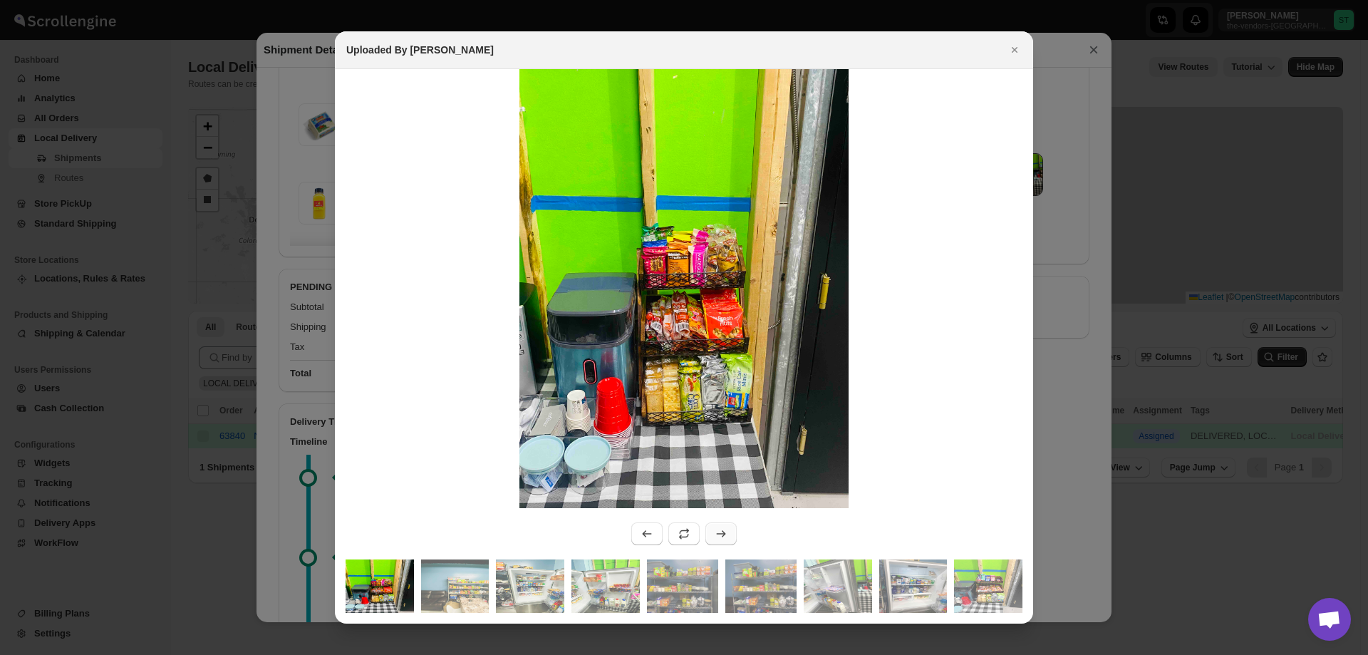
click at [721, 536] on icon ":r18o:" at bounding box center [721, 533] width 14 height 14
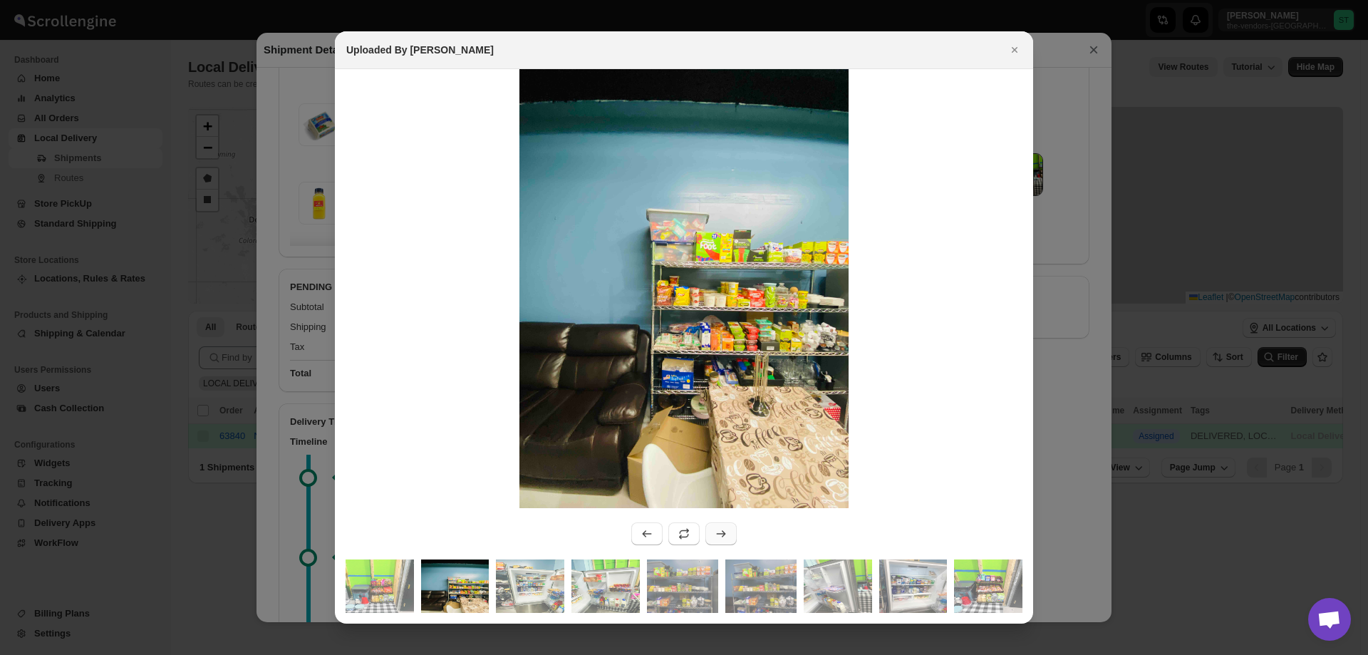
click at [721, 536] on icon ":r18o:" at bounding box center [721, 533] width 14 height 14
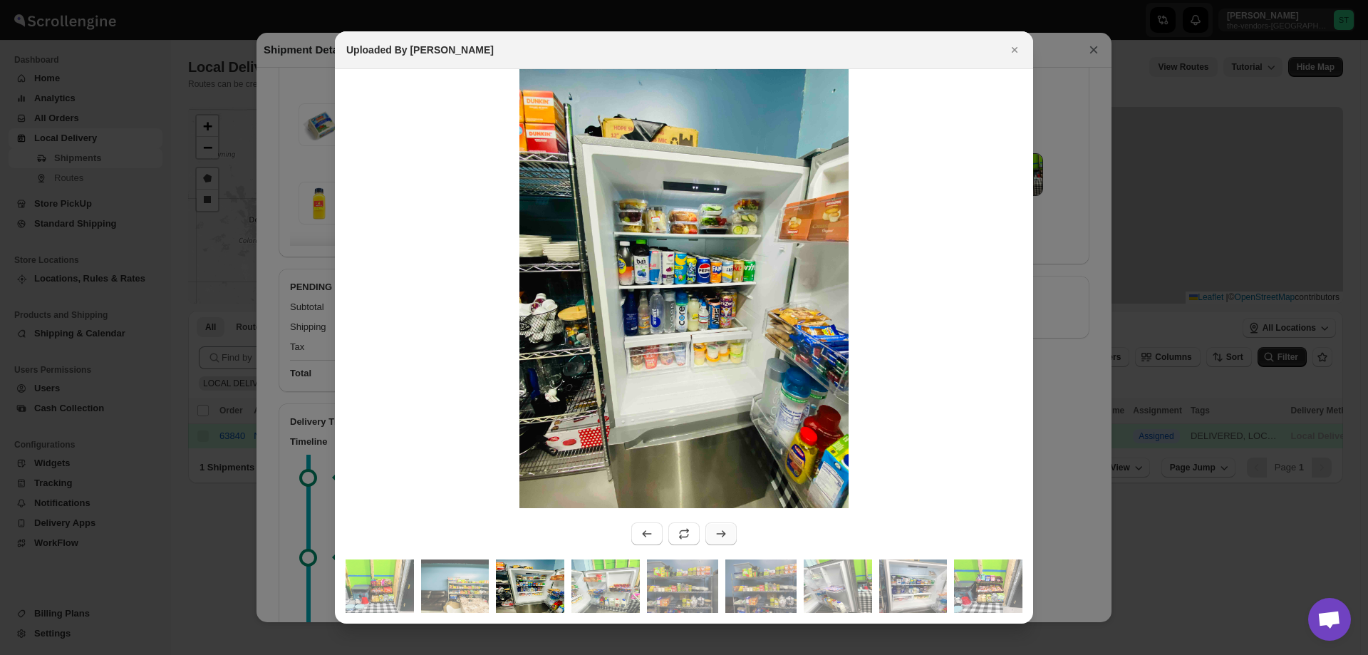
click at [721, 536] on icon ":r18o:" at bounding box center [721, 533] width 14 height 14
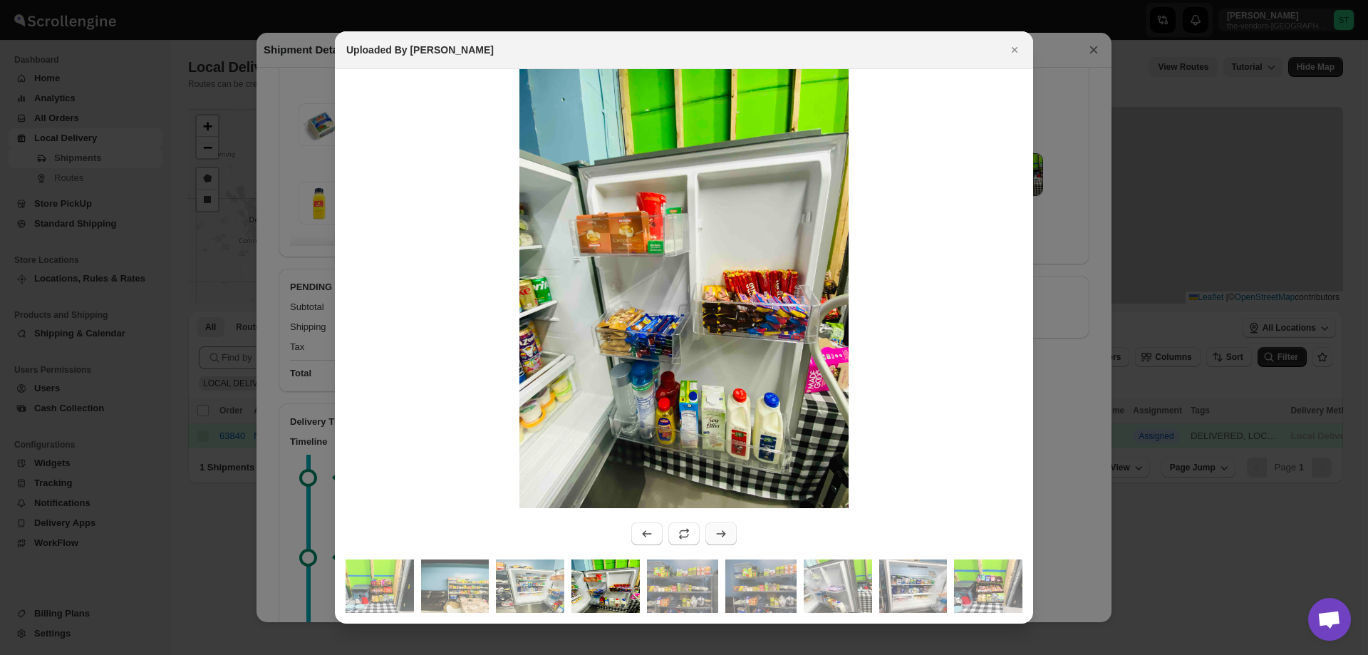
click at [721, 536] on icon ":r18o:" at bounding box center [721, 533] width 14 height 14
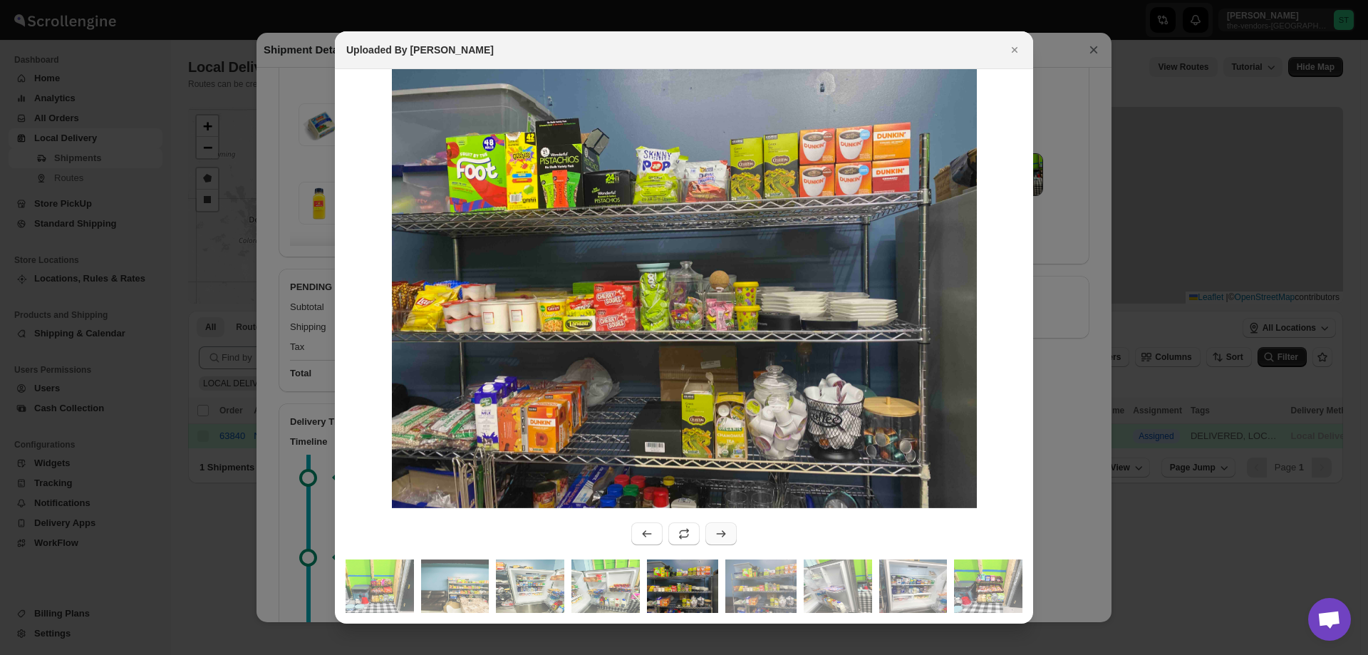
click at [721, 536] on icon ":r18o:" at bounding box center [721, 533] width 14 height 14
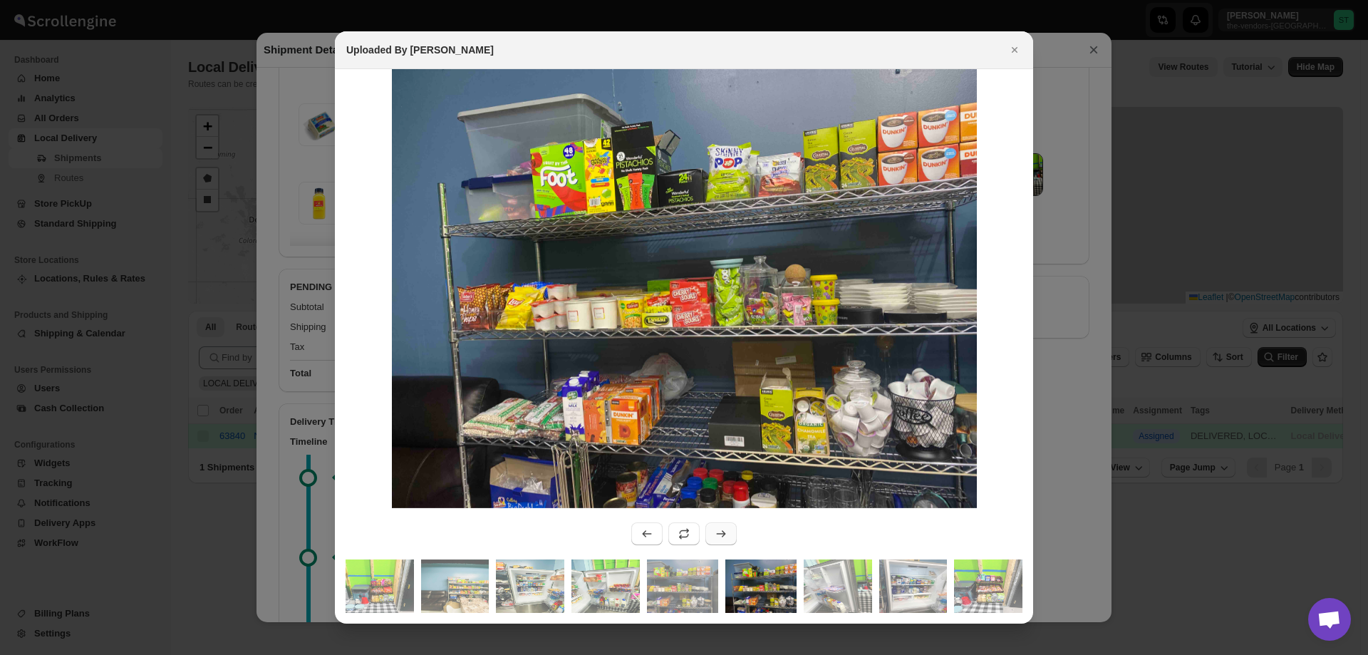
click at [721, 536] on icon ":r18o:" at bounding box center [721, 533] width 14 height 14
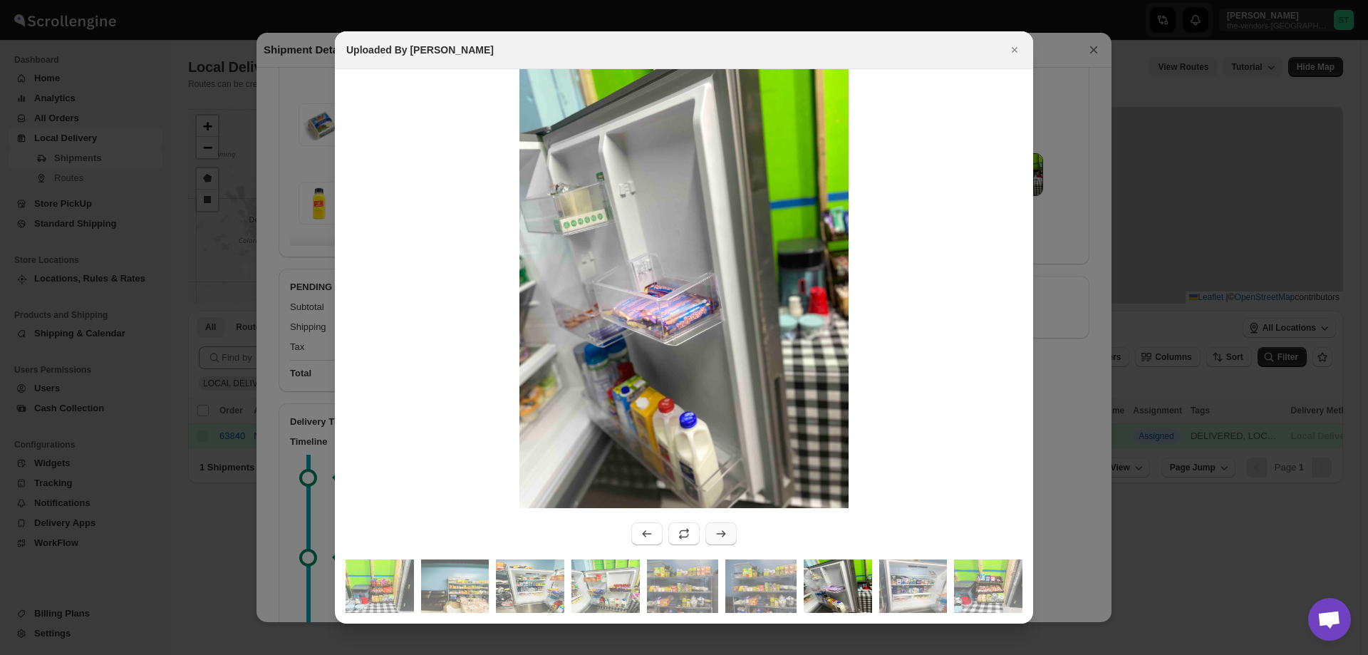
click at [721, 536] on icon ":r18o:" at bounding box center [721, 533] width 14 height 14
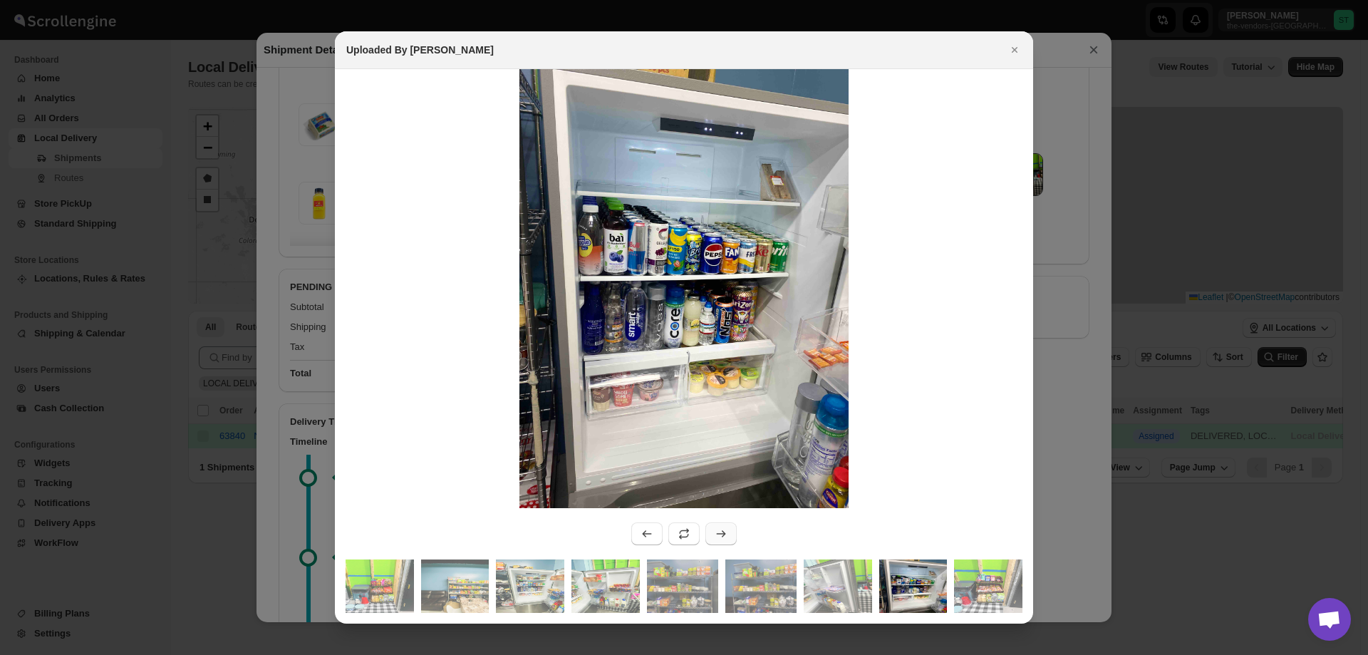
click at [721, 536] on icon ":r18o:" at bounding box center [721, 533] width 14 height 14
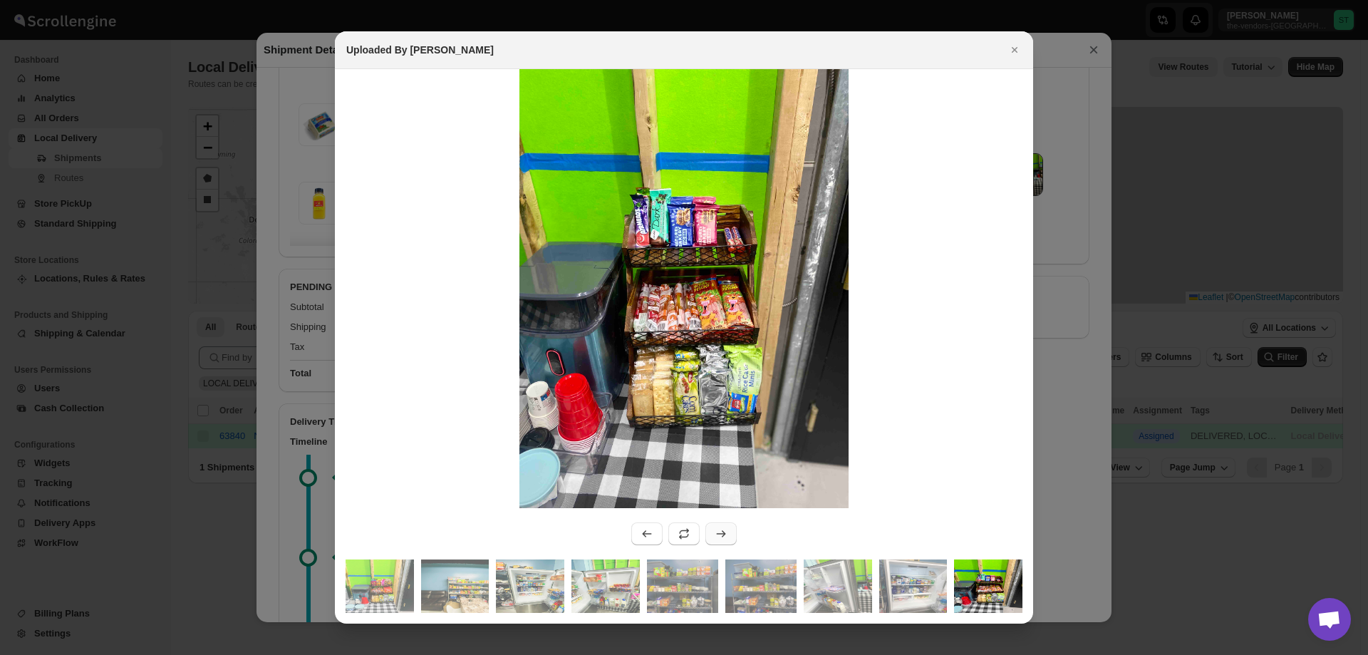
click at [721, 536] on icon ":r18o:" at bounding box center [721, 533] width 14 height 14
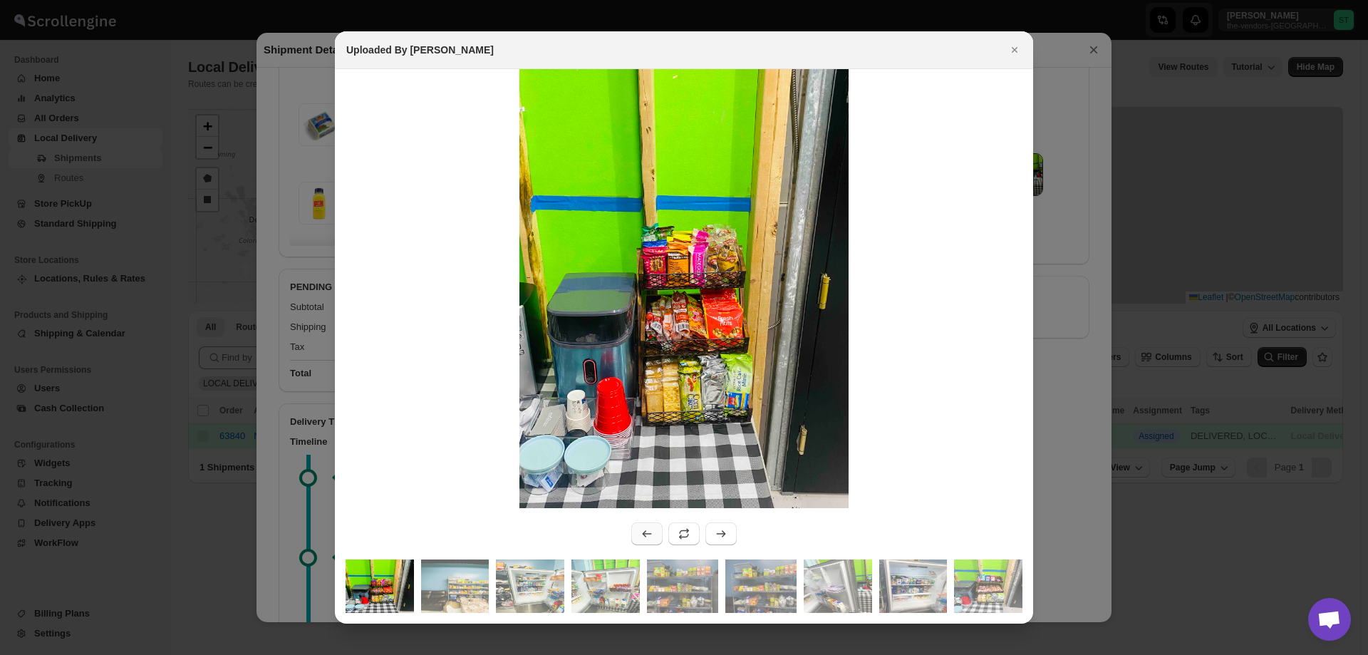
click at [648, 536] on icon ":r18o:" at bounding box center [647, 533] width 14 height 14
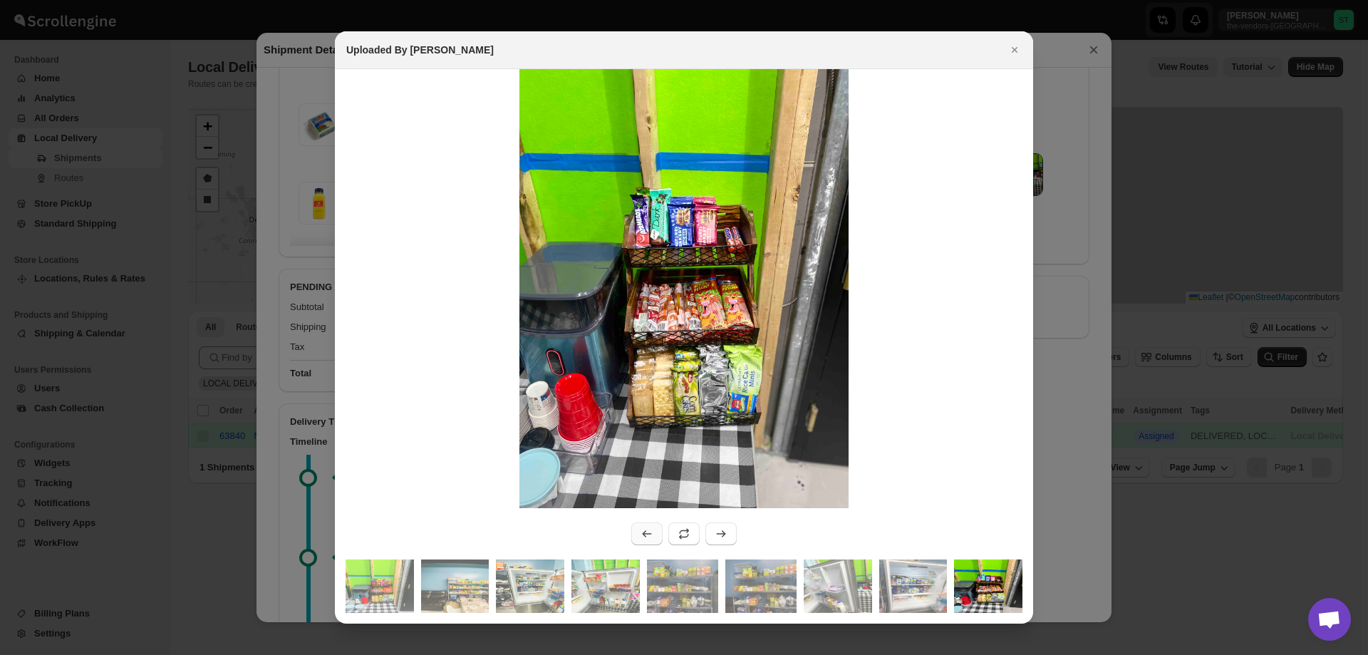
click at [649, 535] on icon ":r18o:" at bounding box center [647, 533] width 14 height 14
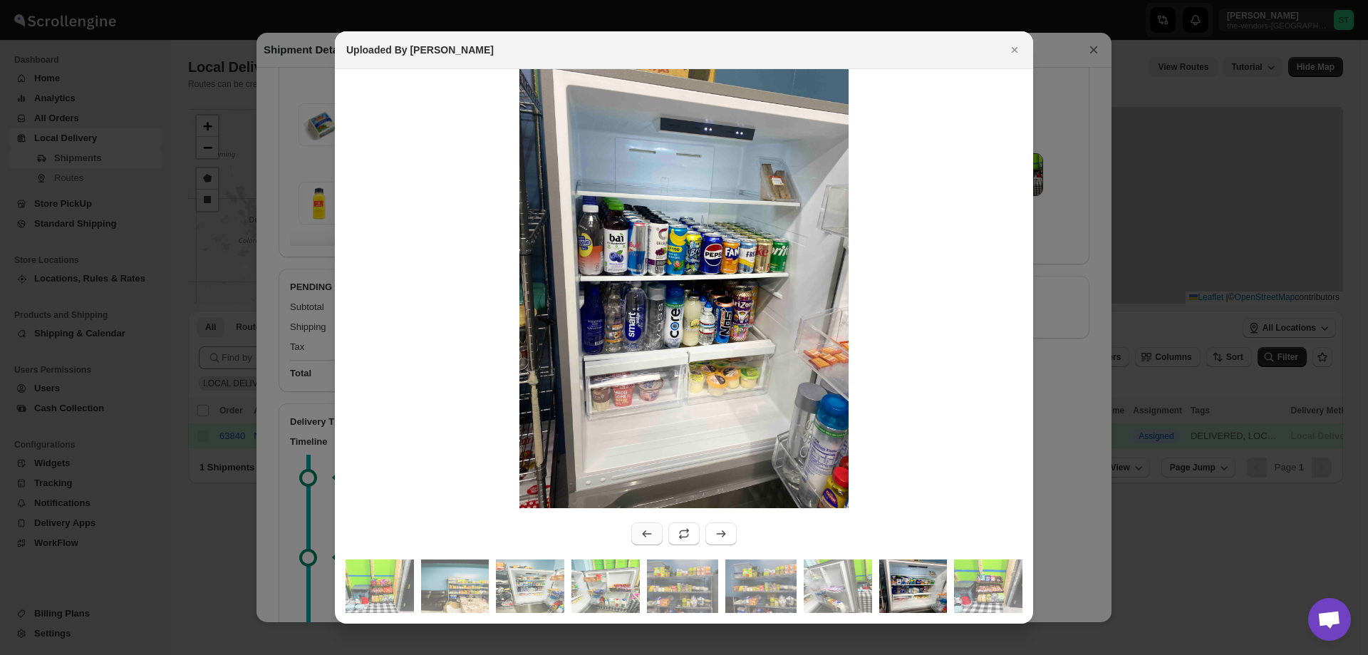
click at [649, 535] on icon ":r18o:" at bounding box center [647, 533] width 14 height 14
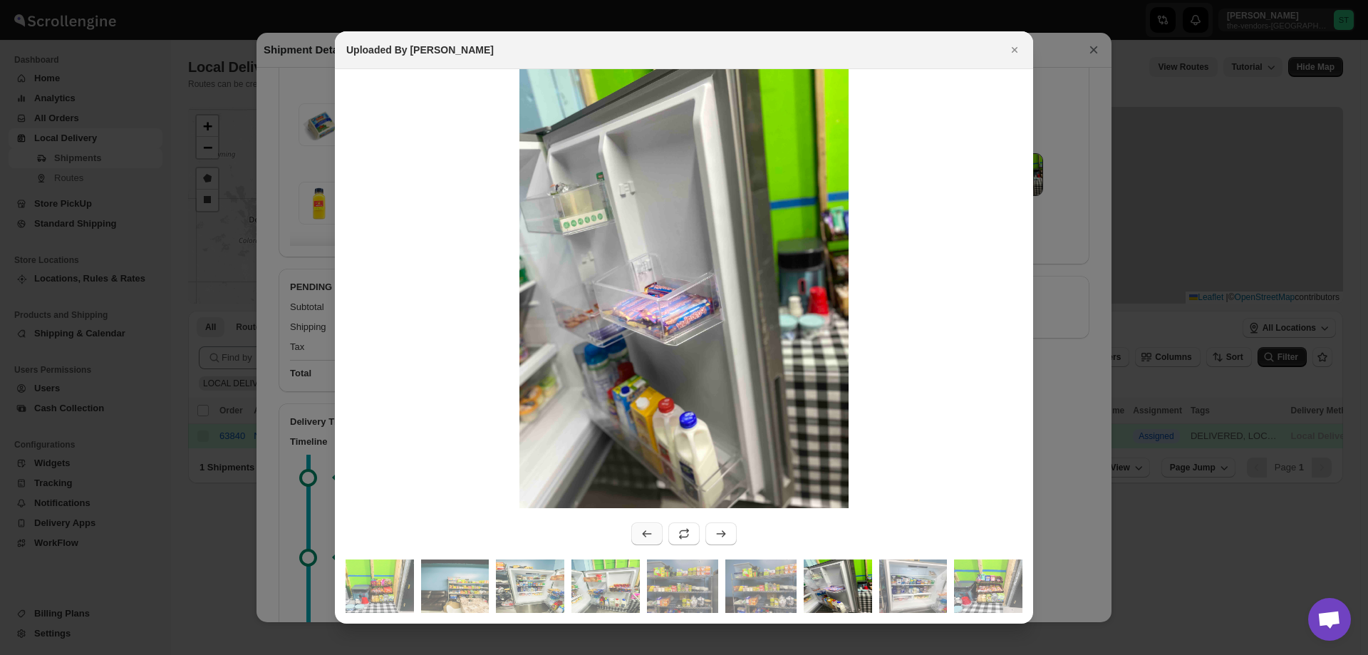
click at [649, 535] on icon ":r18o:" at bounding box center [647, 533] width 14 height 14
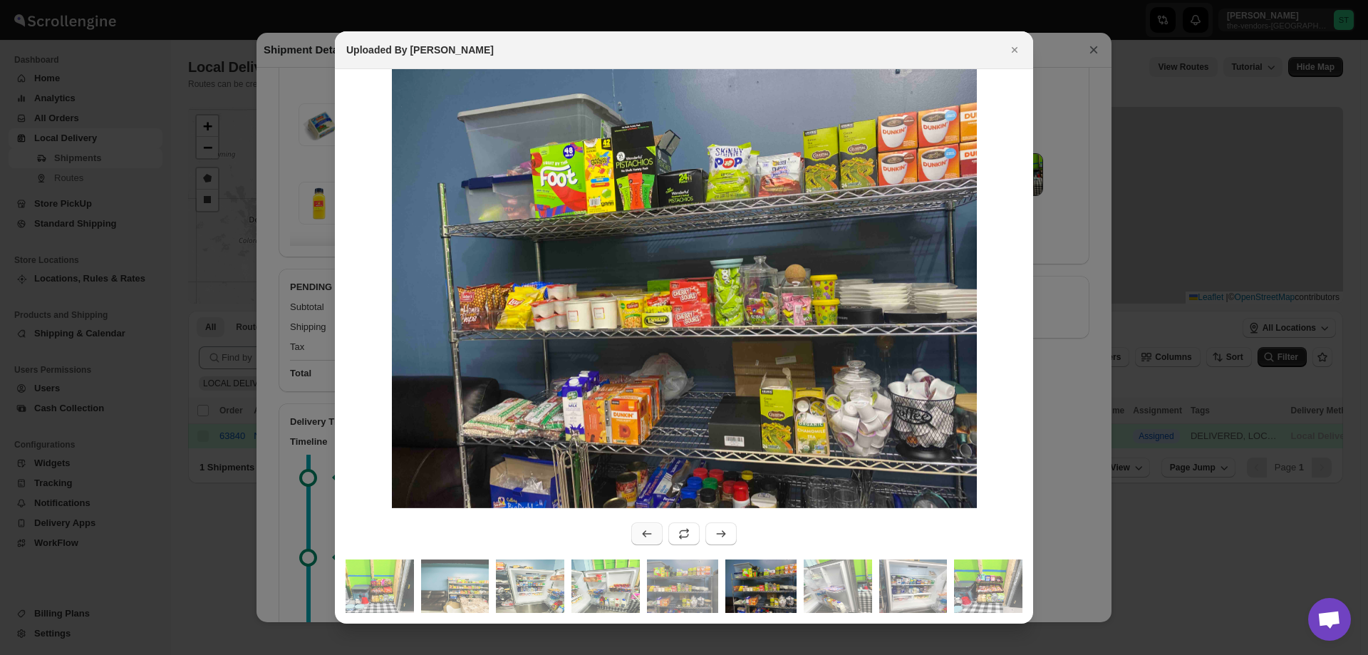
click at [649, 535] on icon ":r18o:" at bounding box center [647, 533] width 14 height 14
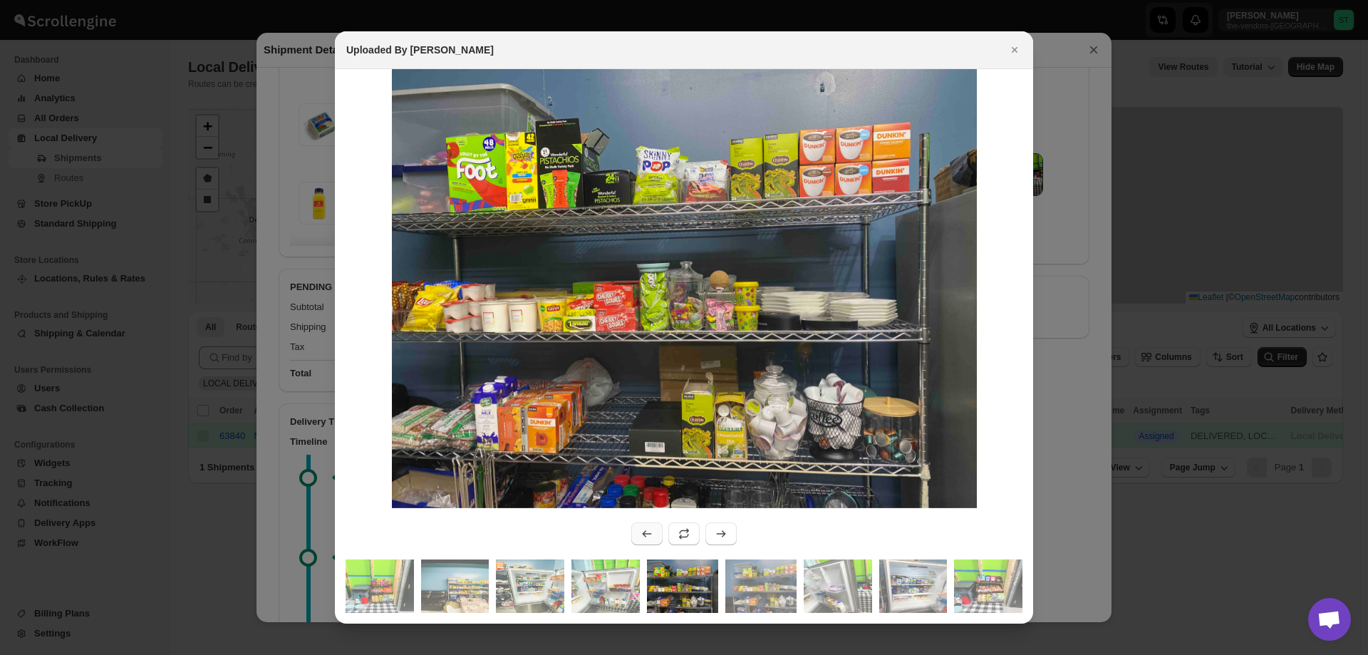
click at [649, 535] on icon ":r18o:" at bounding box center [647, 533] width 14 height 14
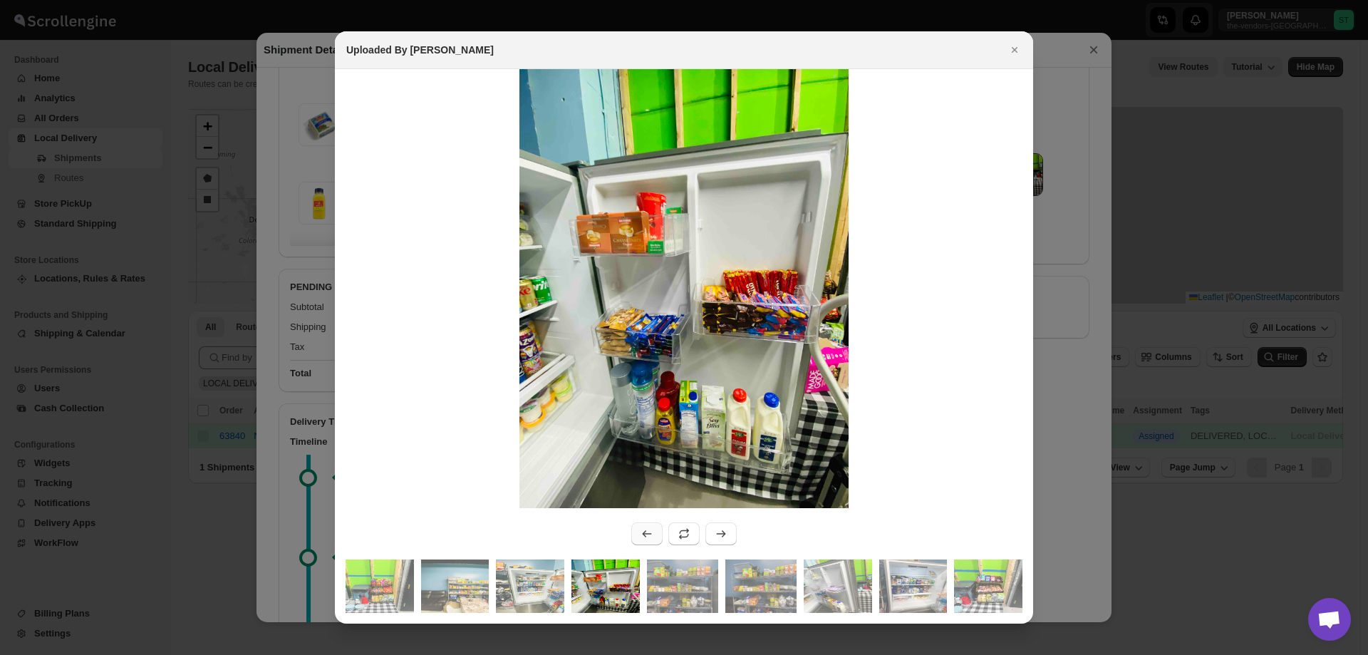
click at [649, 535] on icon ":r18o:" at bounding box center [647, 533] width 14 height 14
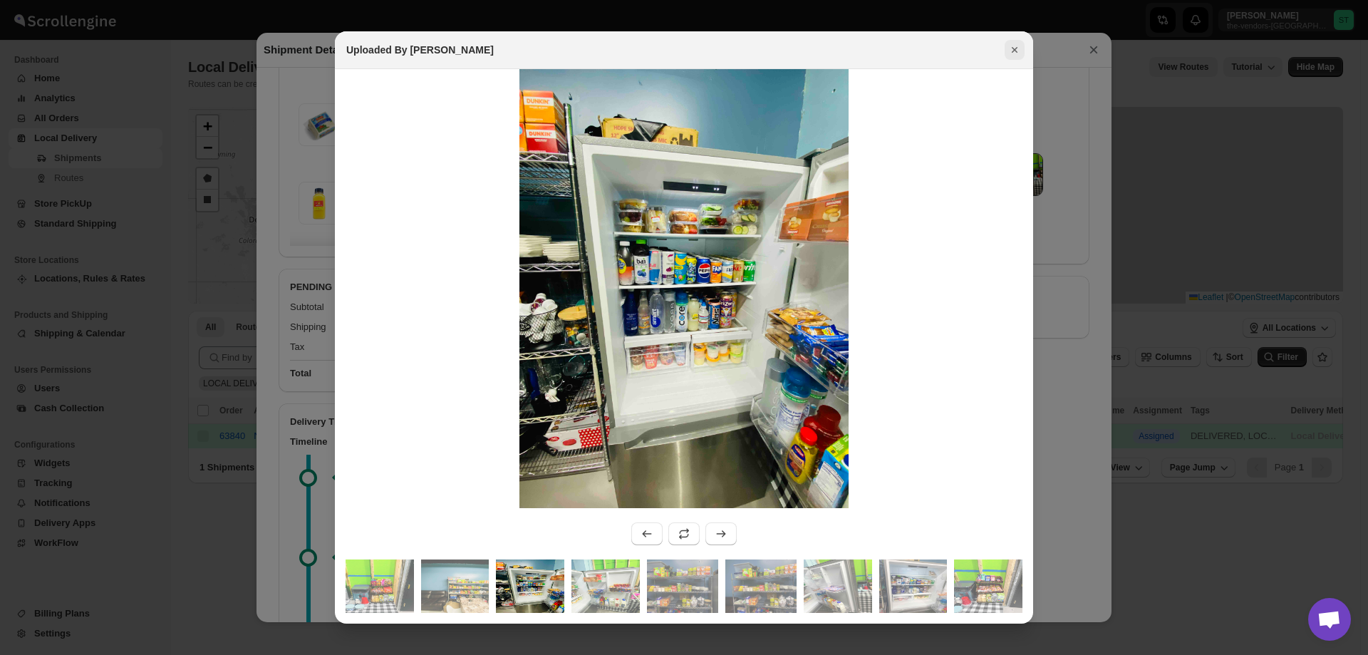
click at [1010, 46] on icon "Close" at bounding box center [1014, 50] width 14 height 14
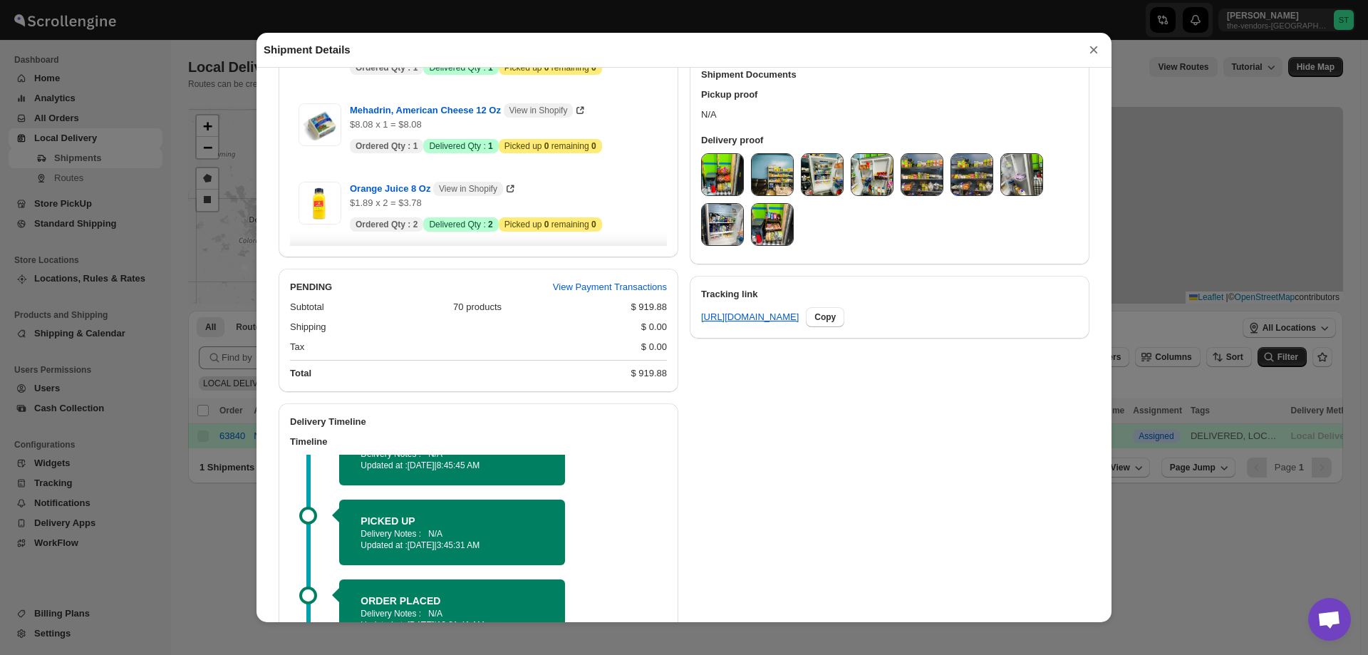
scroll to position [0, 0]
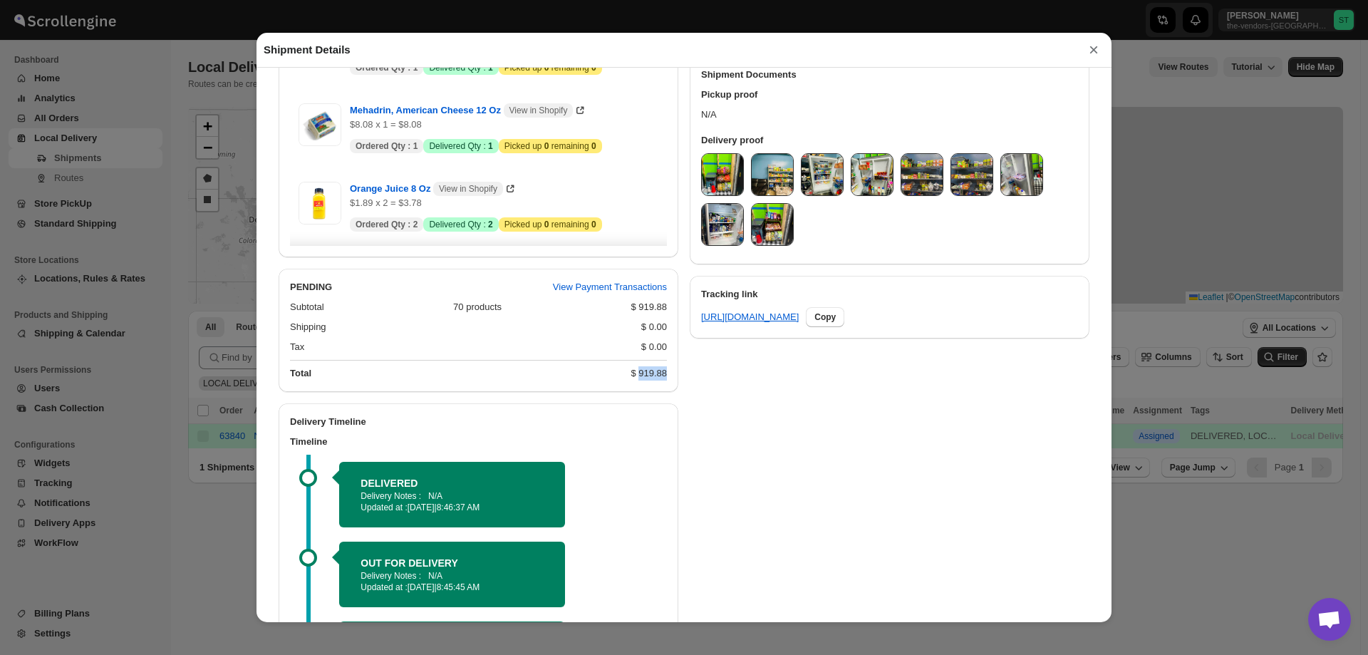
drag, startPoint x: 663, startPoint y: 377, endPoint x: 629, endPoint y: 382, distance: 34.6
click at [629, 382] on div "Subtotal 70 products $ 919.88 Shipping $ 0.00 Tax $ 0.00 Total $ 919.88" at bounding box center [479, 343] width 400 height 98
click at [630, 380] on div "$ 919.88" at bounding box center [648, 373] width 36 height 14
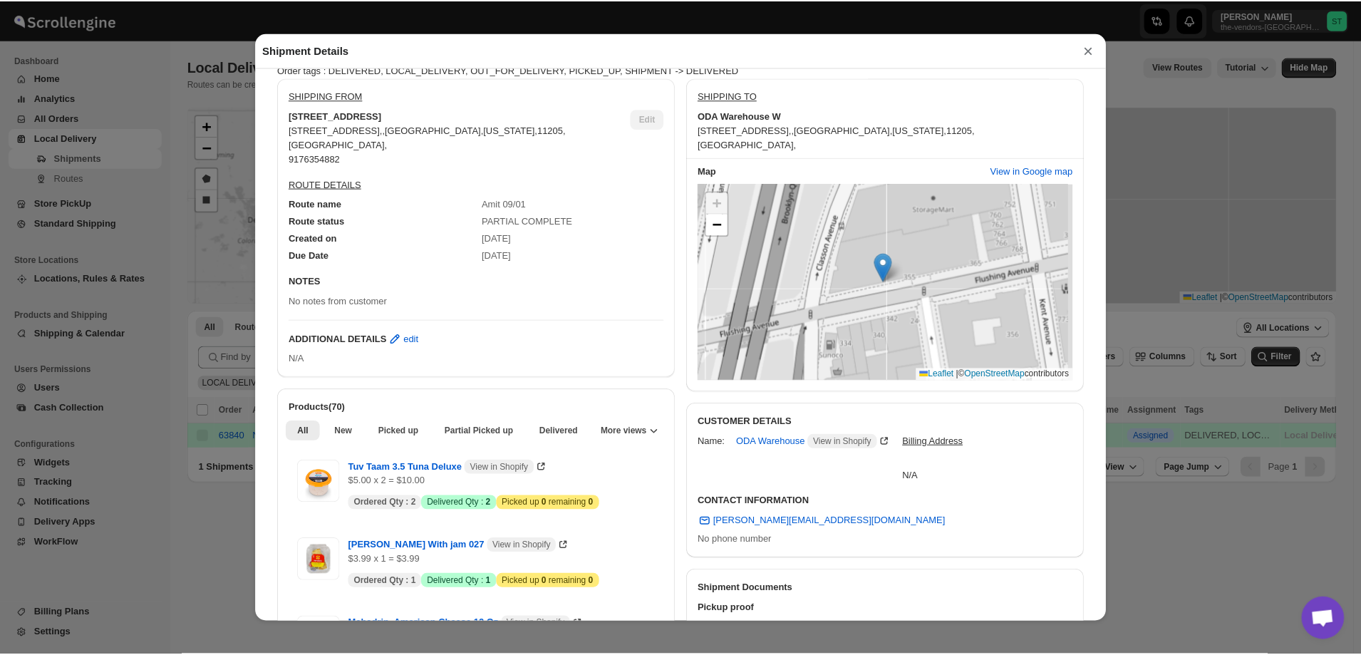
scroll to position [230, 0]
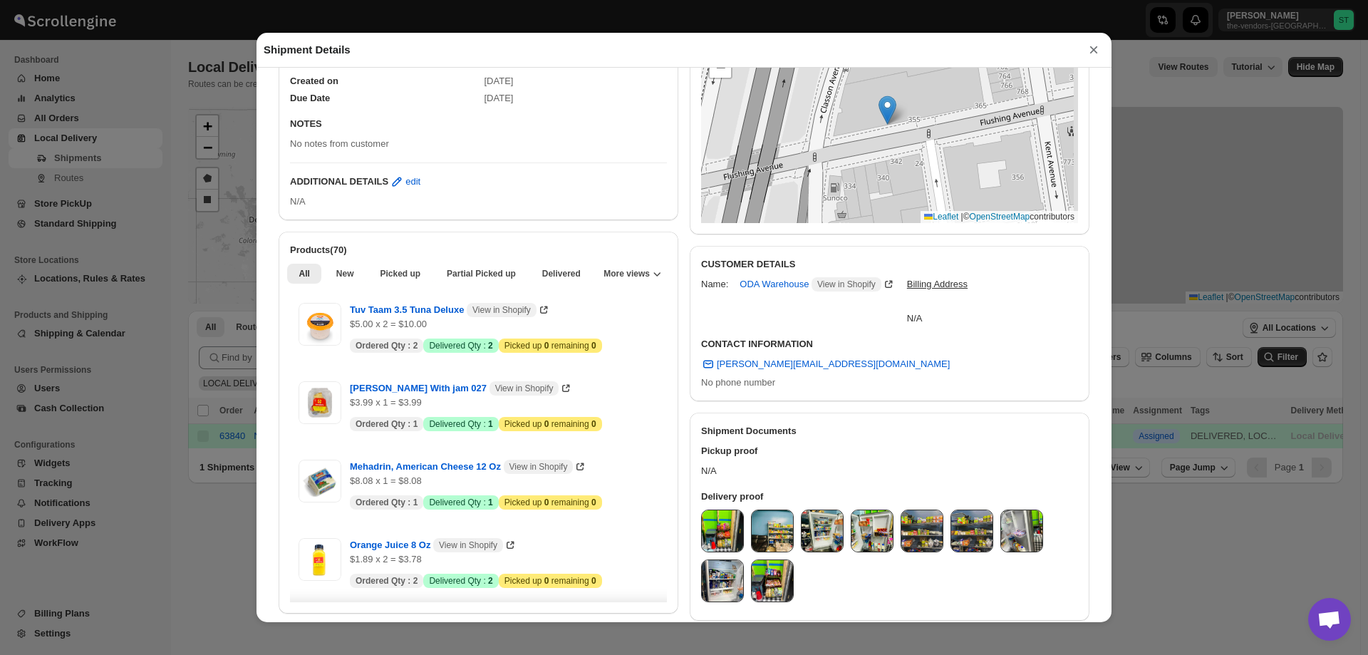
click at [1091, 54] on button "×" at bounding box center [1093, 50] width 21 height 20
